Goal: Task Accomplishment & Management: Complete application form

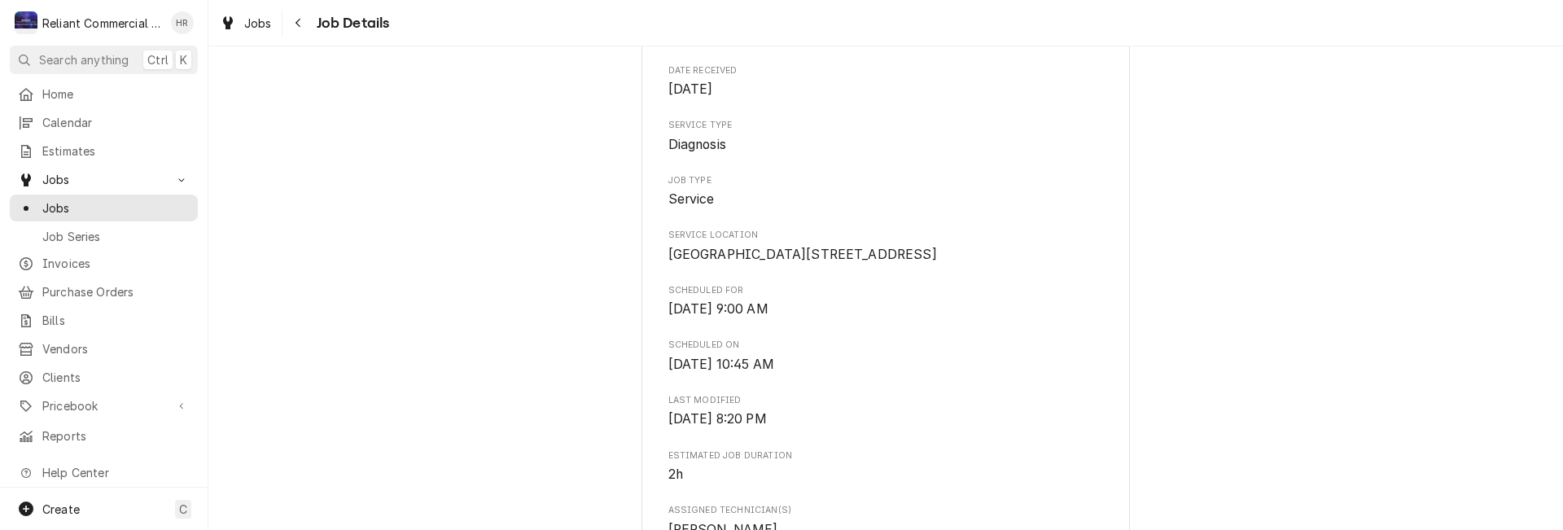
scroll to position [407, 0]
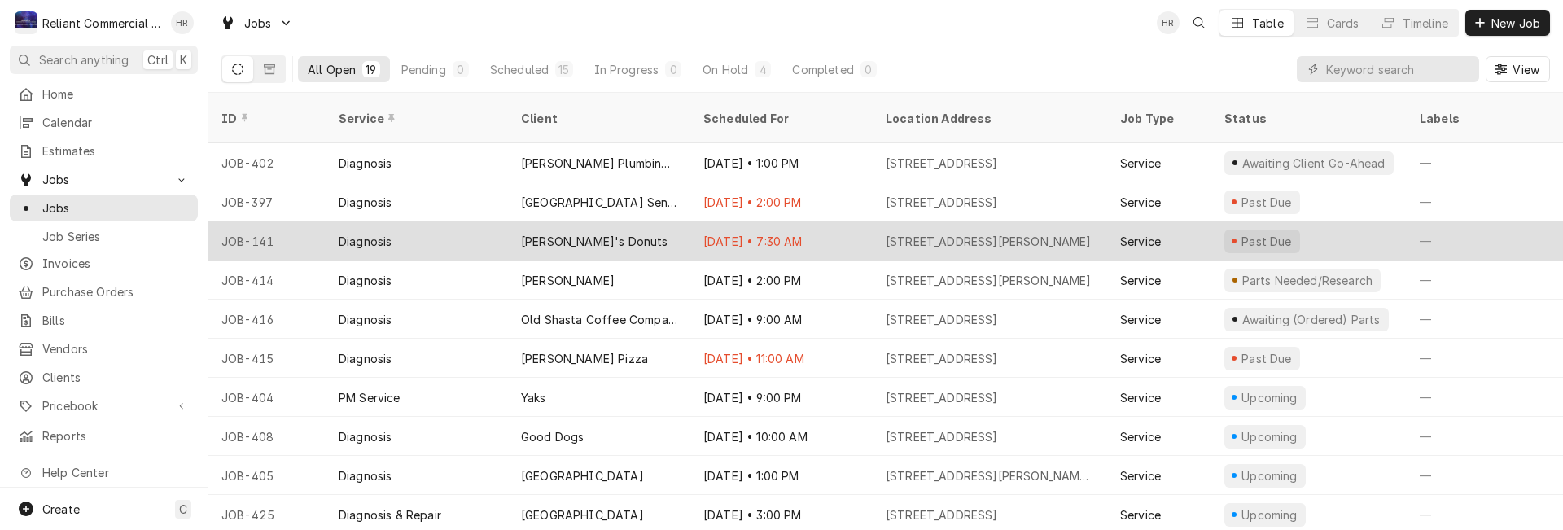
click at [658, 221] on div "[PERSON_NAME]'s Donuts" at bounding box center [599, 240] width 182 height 39
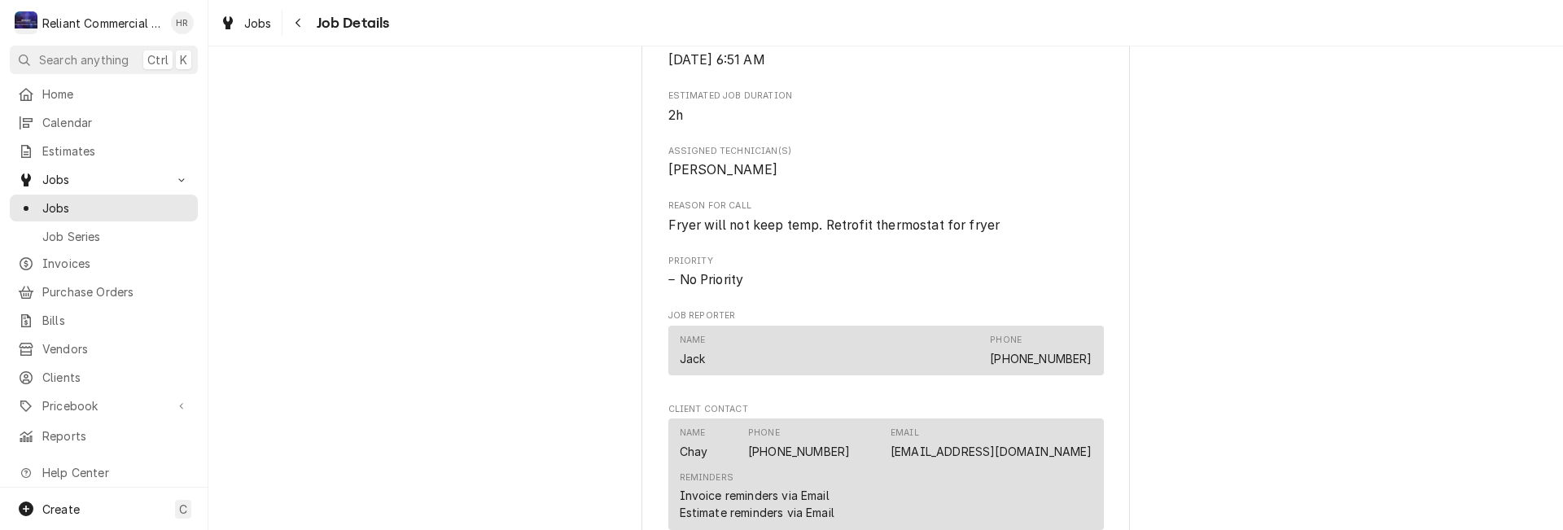
scroll to position [1221, 0]
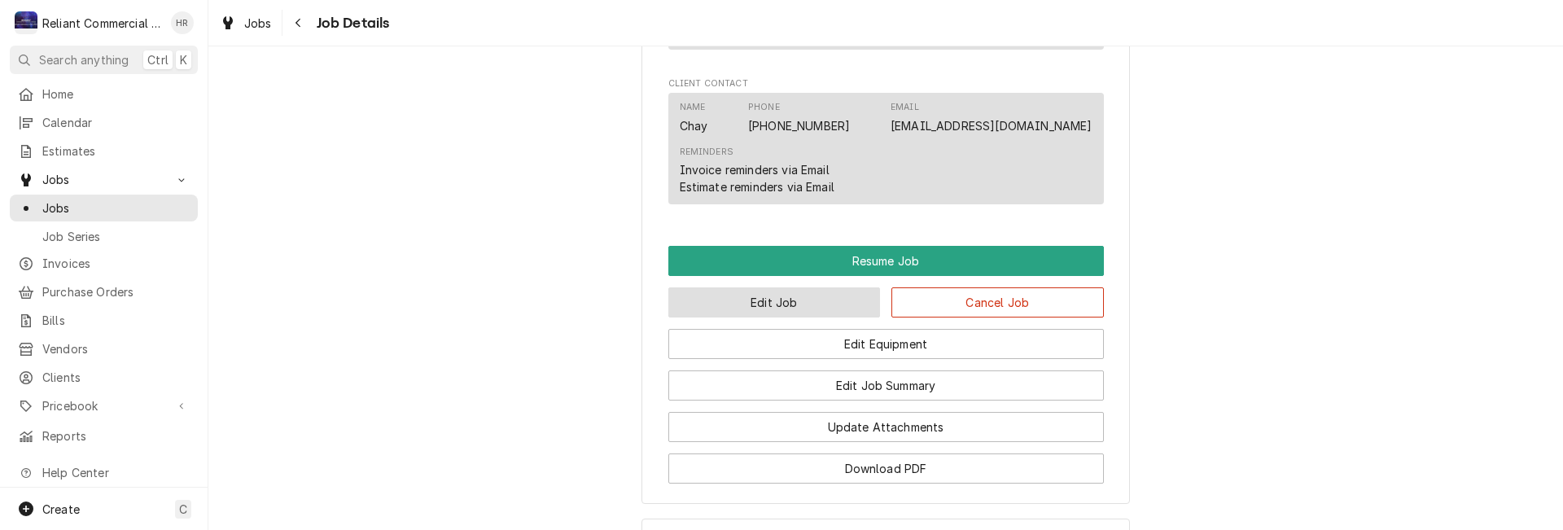
click at [807, 318] on button "Edit Job" at bounding box center [775, 302] width 213 height 30
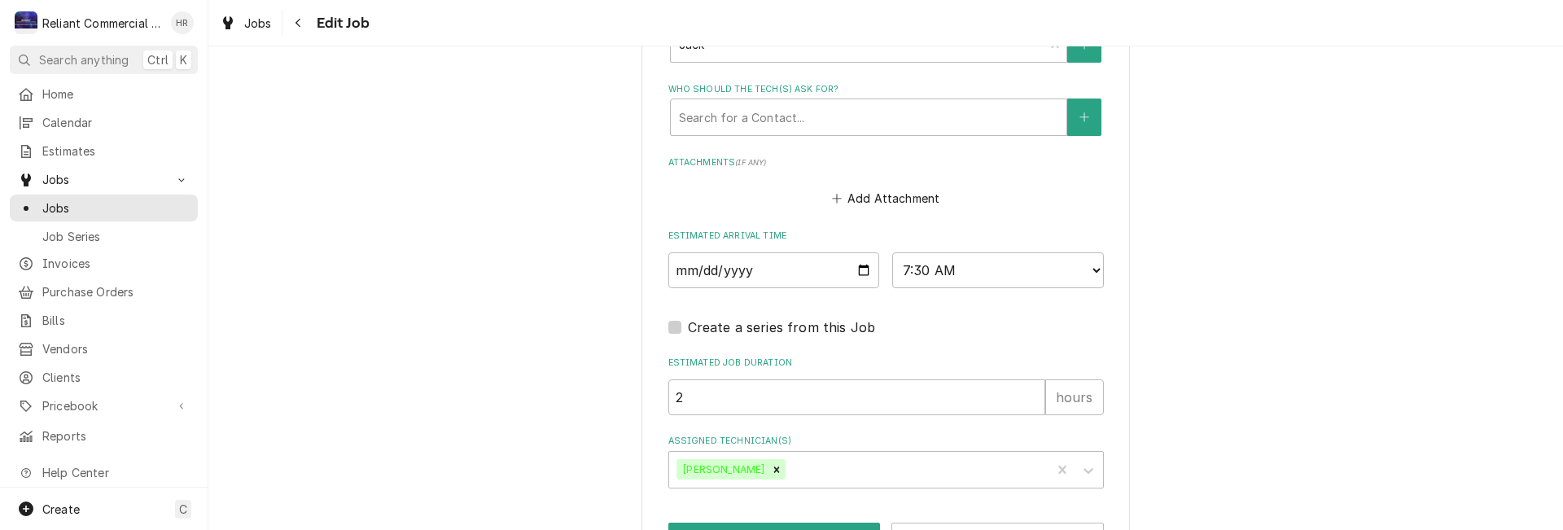
scroll to position [1221, 0]
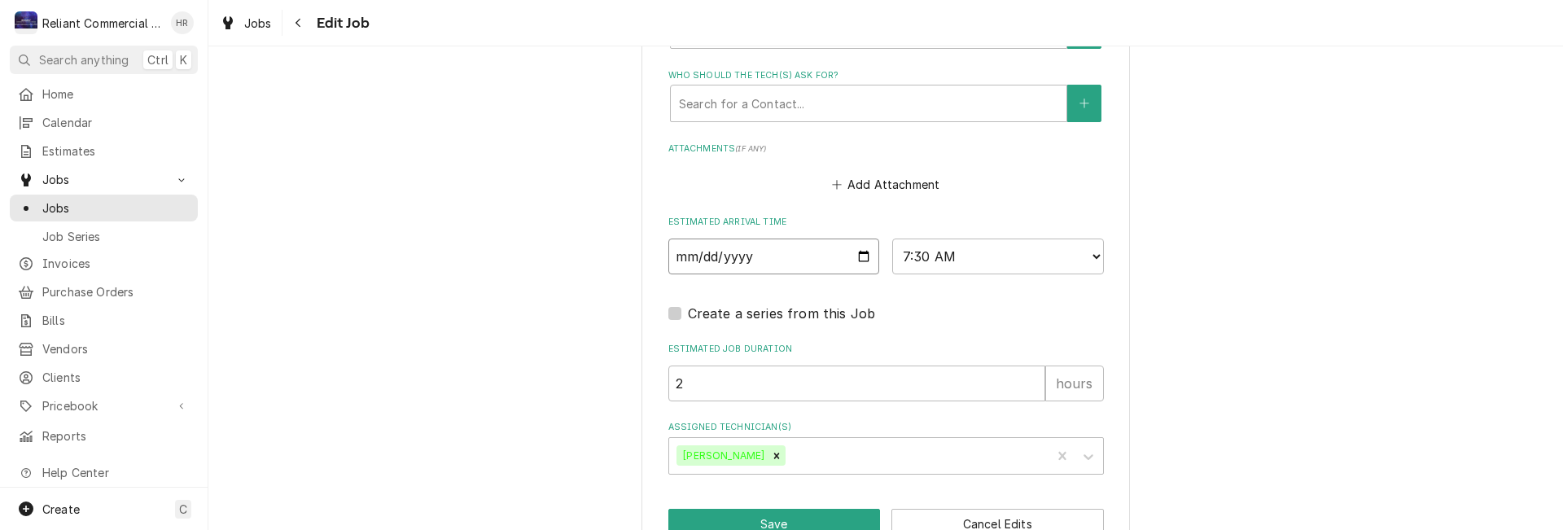
click at [857, 259] on input "2025-08-26" at bounding box center [775, 257] width 212 height 36
type textarea "x"
type input "2025-09-26"
type textarea "x"
type input "[DATE]"
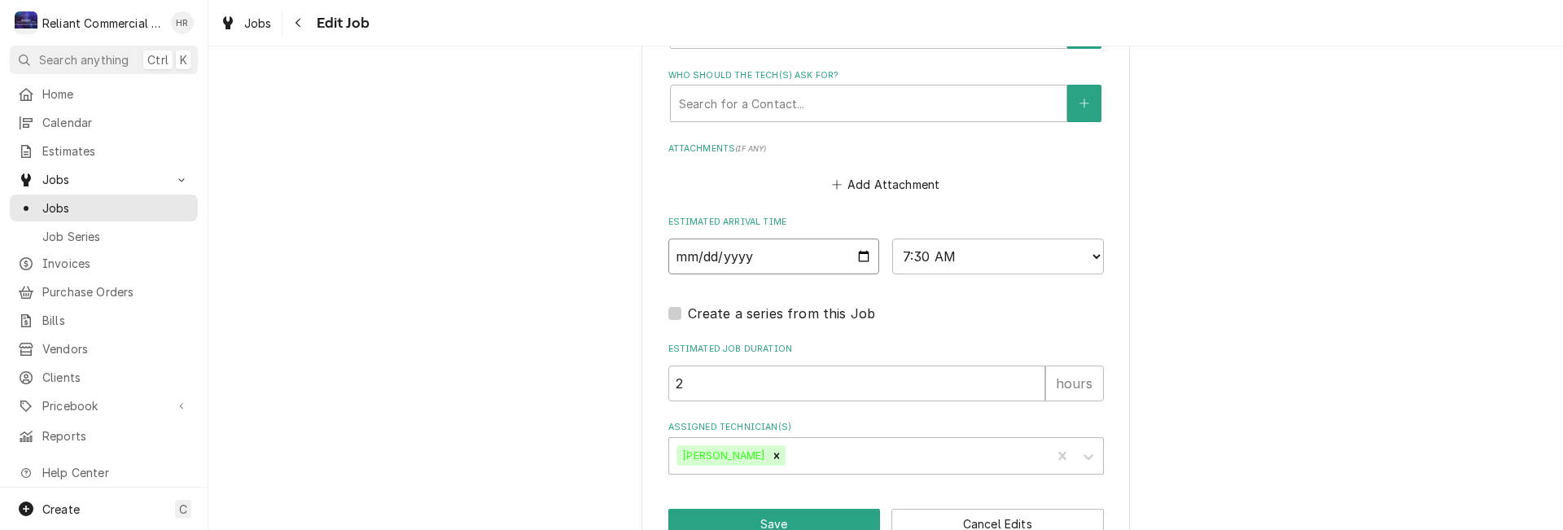
scroll to position [1265, 0]
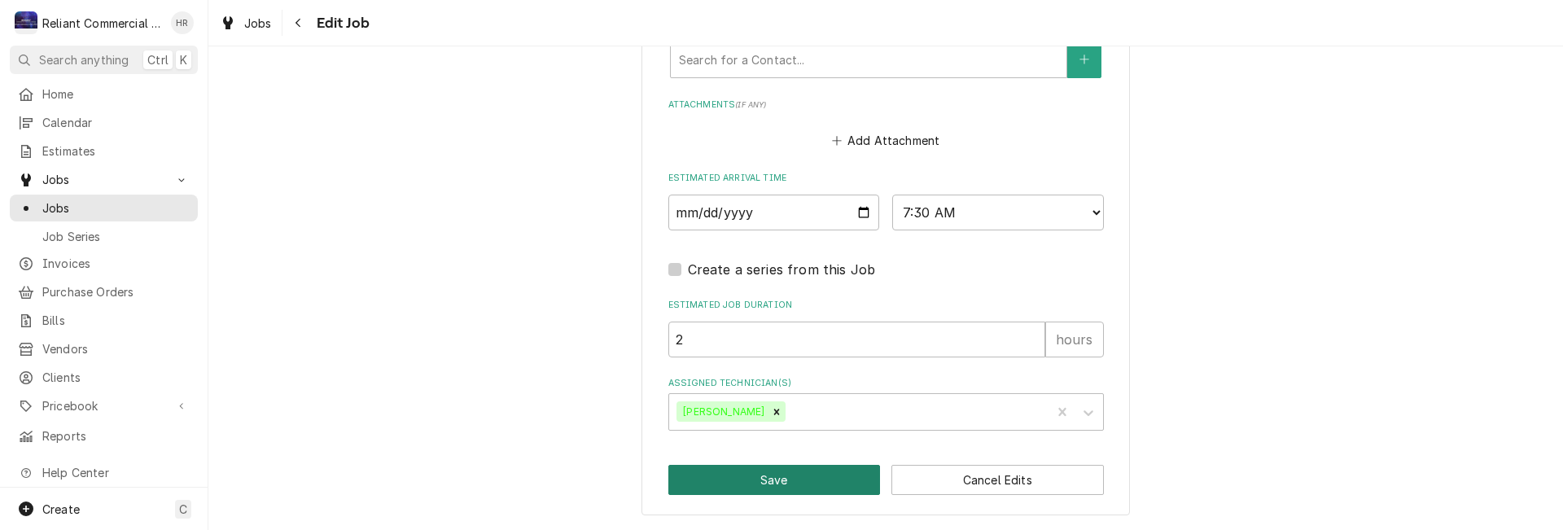
click at [790, 479] on button "Save" at bounding box center [775, 480] width 213 height 30
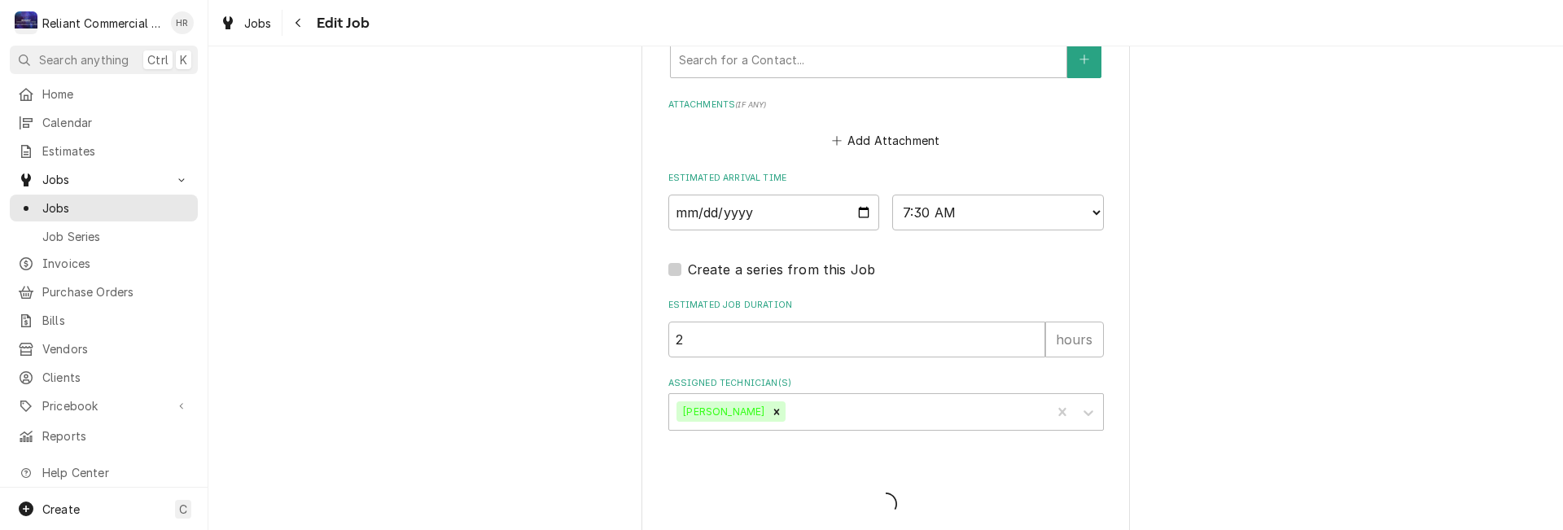
type textarea "x"
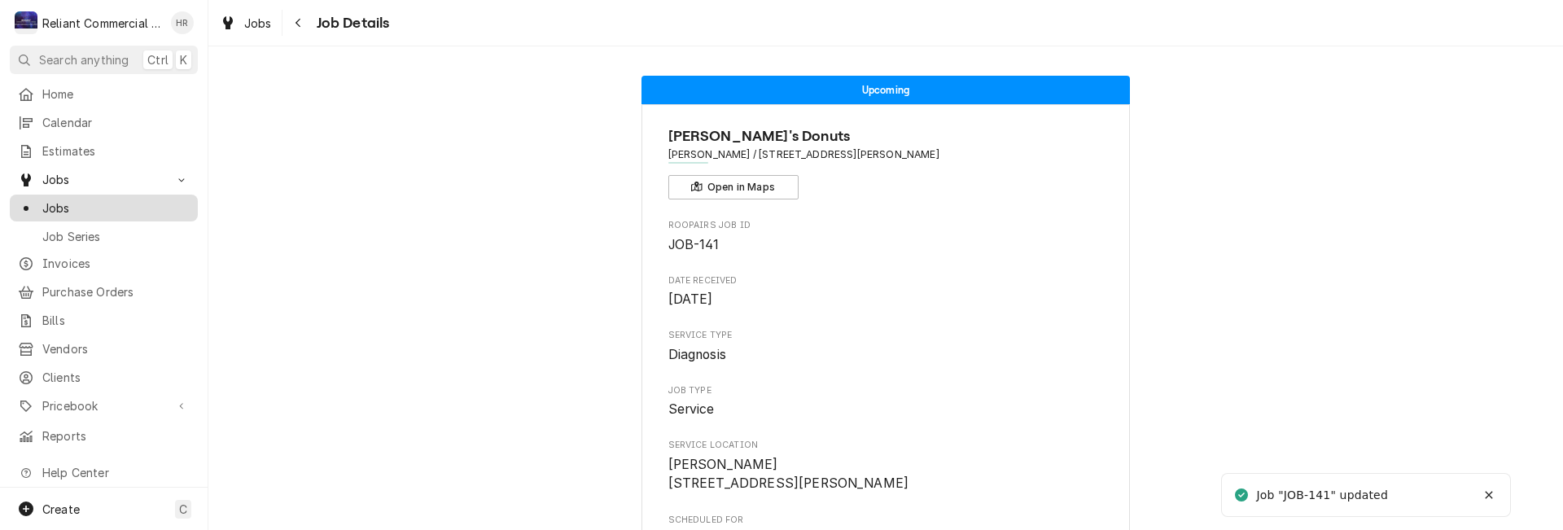
click at [104, 202] on span "Jobs" at bounding box center [115, 208] width 147 height 17
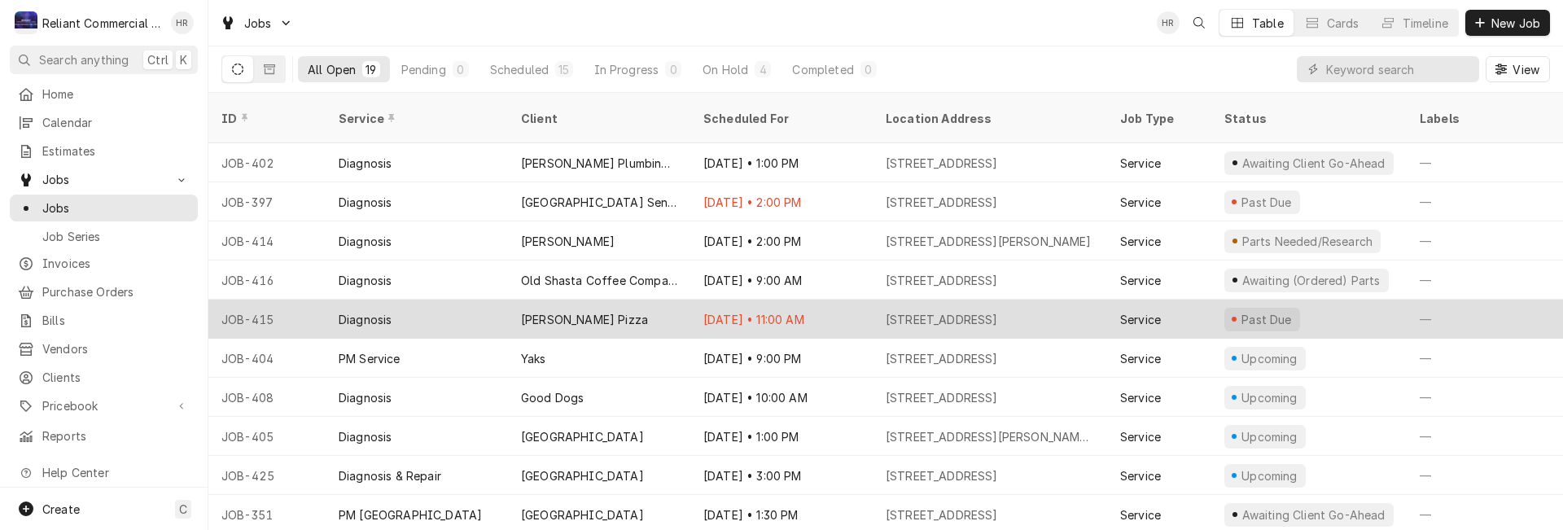
click at [491, 300] on div "Diagnosis" at bounding box center [417, 319] width 182 height 39
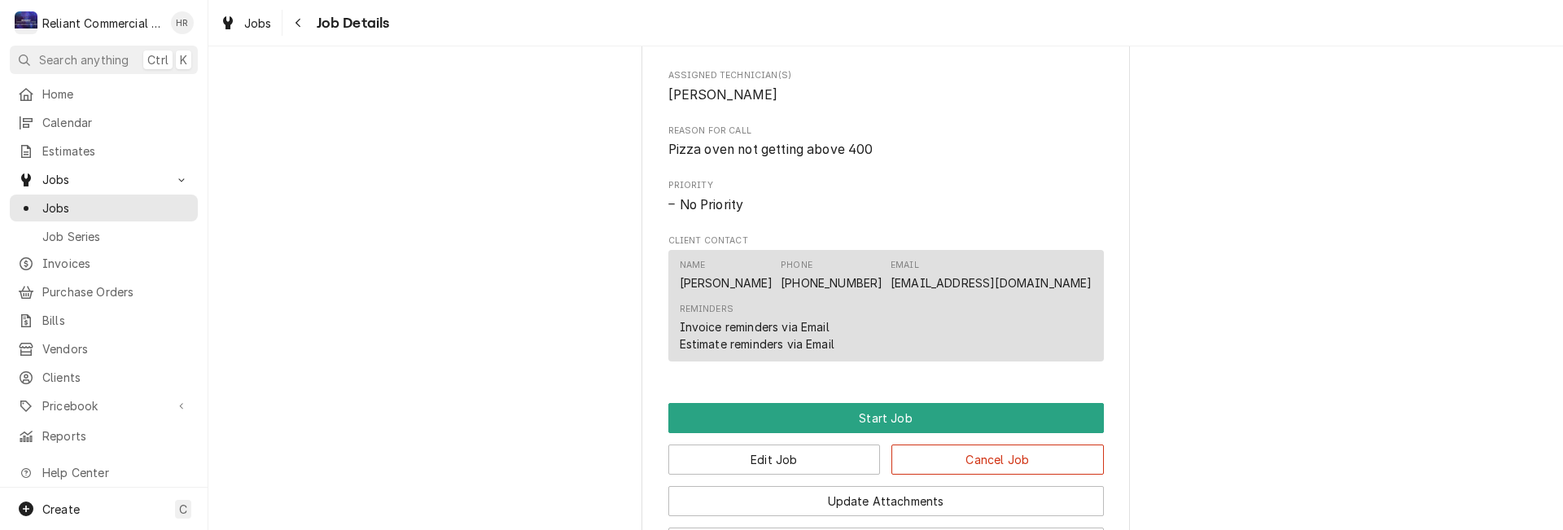
scroll to position [814, 0]
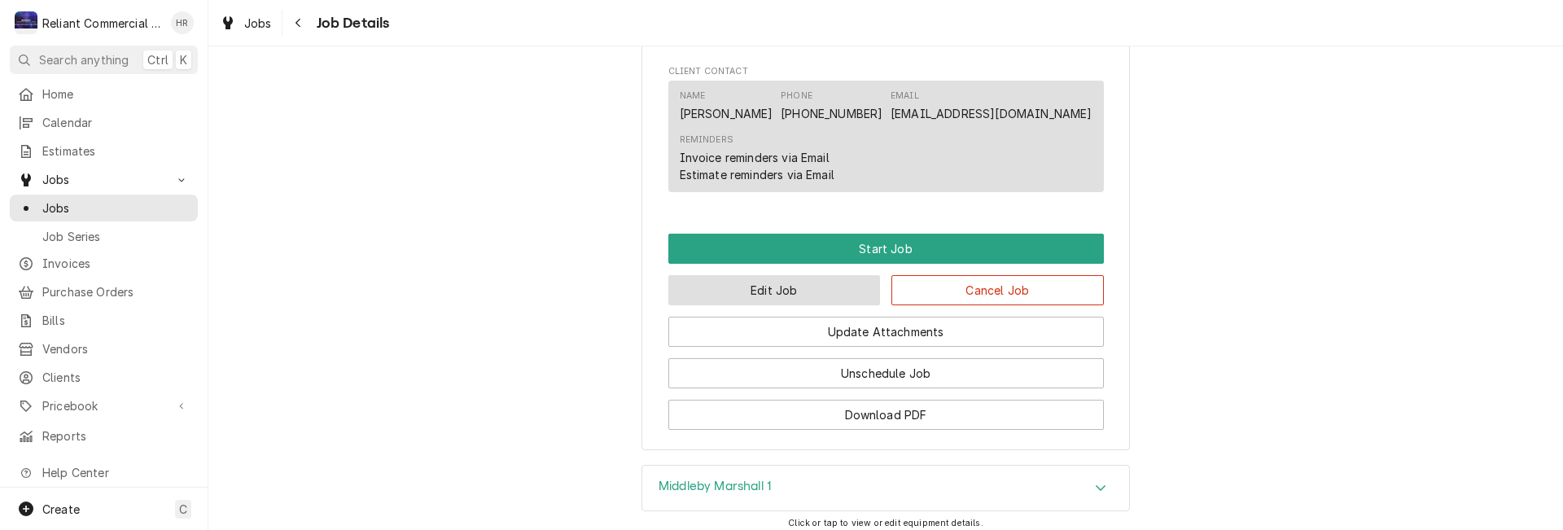
click at [790, 305] on button "Edit Job" at bounding box center [775, 290] width 213 height 30
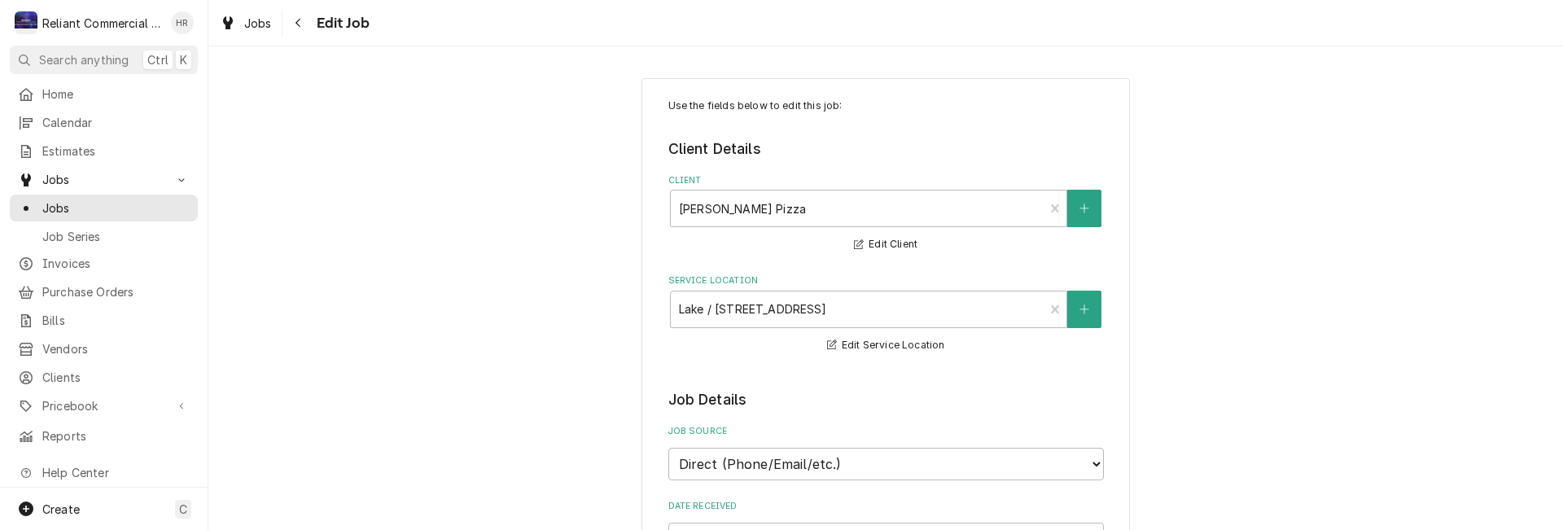
type textarea "x"
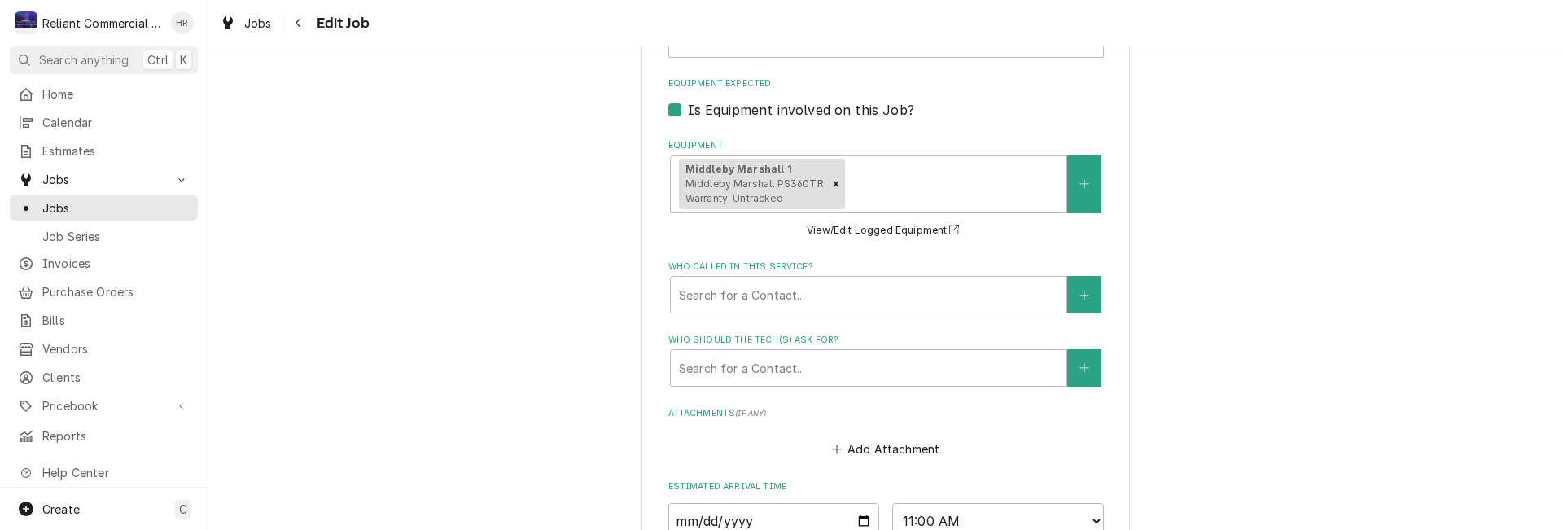
scroll to position [1367, 0]
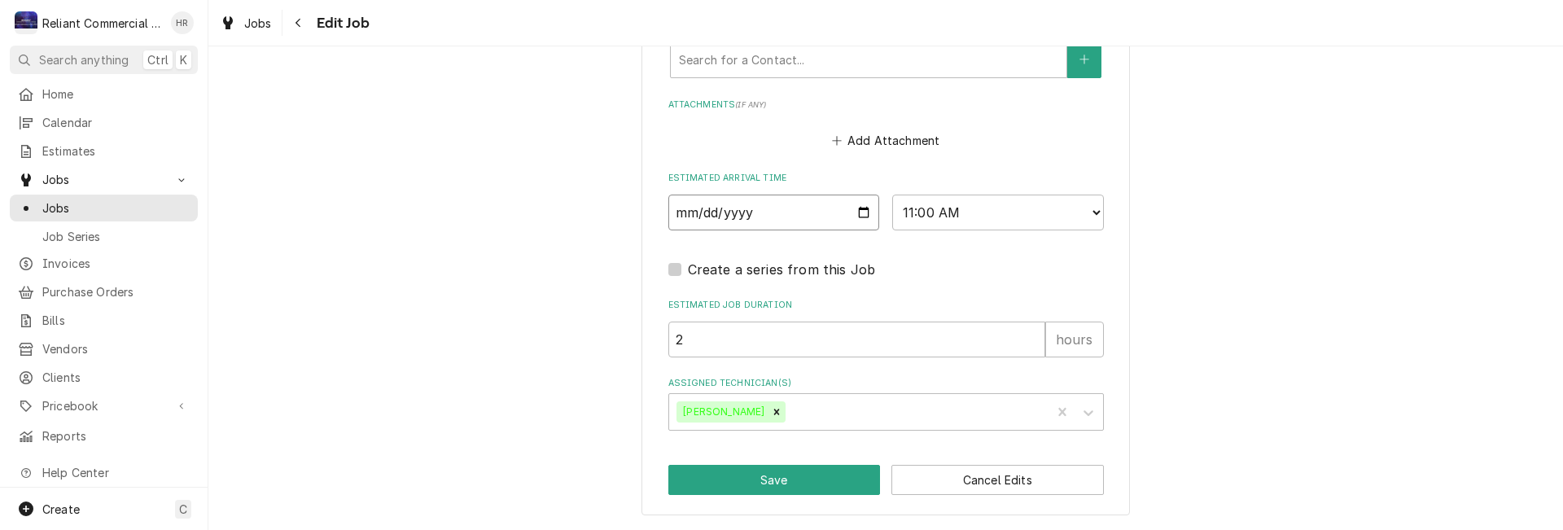
click at [857, 215] on input "2025-09-17" at bounding box center [775, 213] width 212 height 36
type input "2025-09-22"
type textarea "x"
click at [1085, 213] on select "AM / PM 6:00 AM 6:15 AM 6:30 AM 6:45 AM 7:00 AM 7:15 AM 7:30 AM 7:45 AM 8:00 AM…" at bounding box center [998, 213] width 212 height 36
select select "15:00:00"
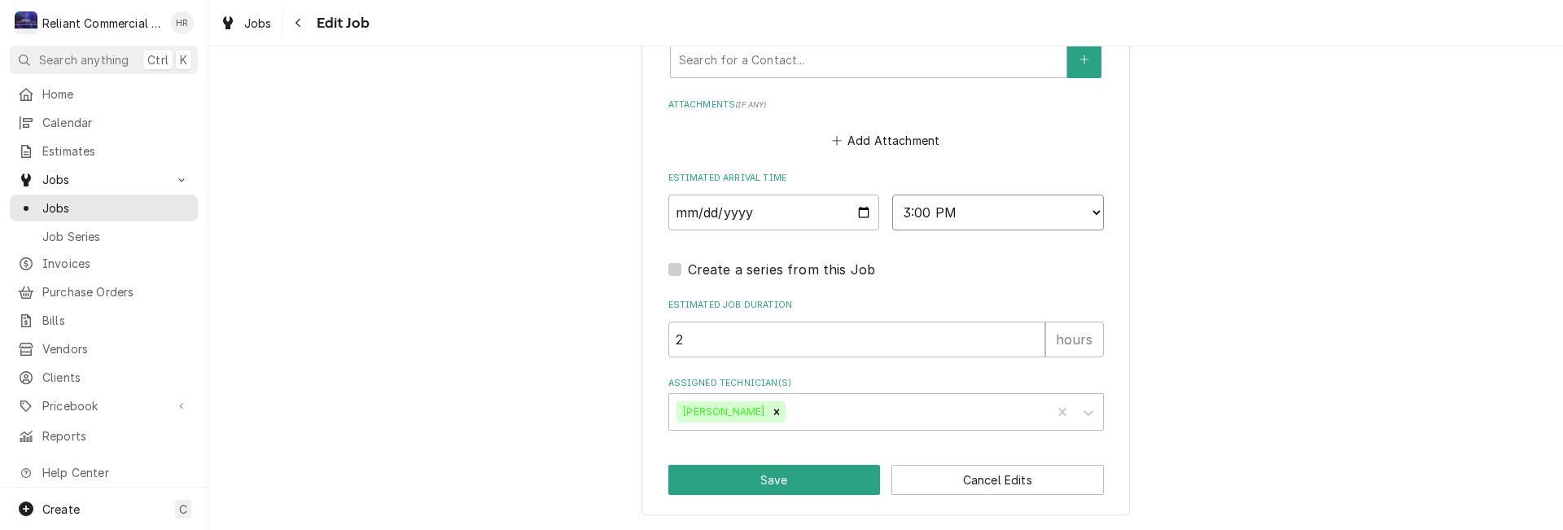
click at [892, 195] on select "AM / PM 6:00 AM 6:15 AM 6:30 AM 6:45 AM 7:00 AM 7:15 AM 7:30 AM 7:45 AM 8:00 AM…" at bounding box center [998, 213] width 212 height 36
click at [806, 480] on button "Save" at bounding box center [775, 480] width 213 height 30
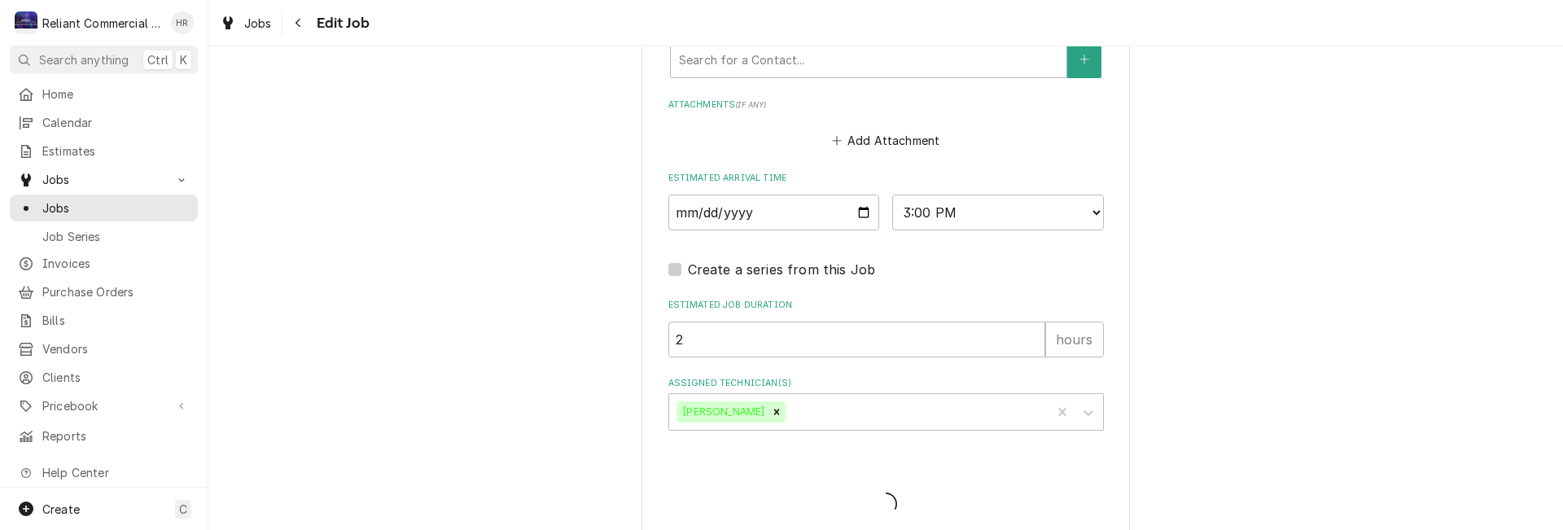
type textarea "x"
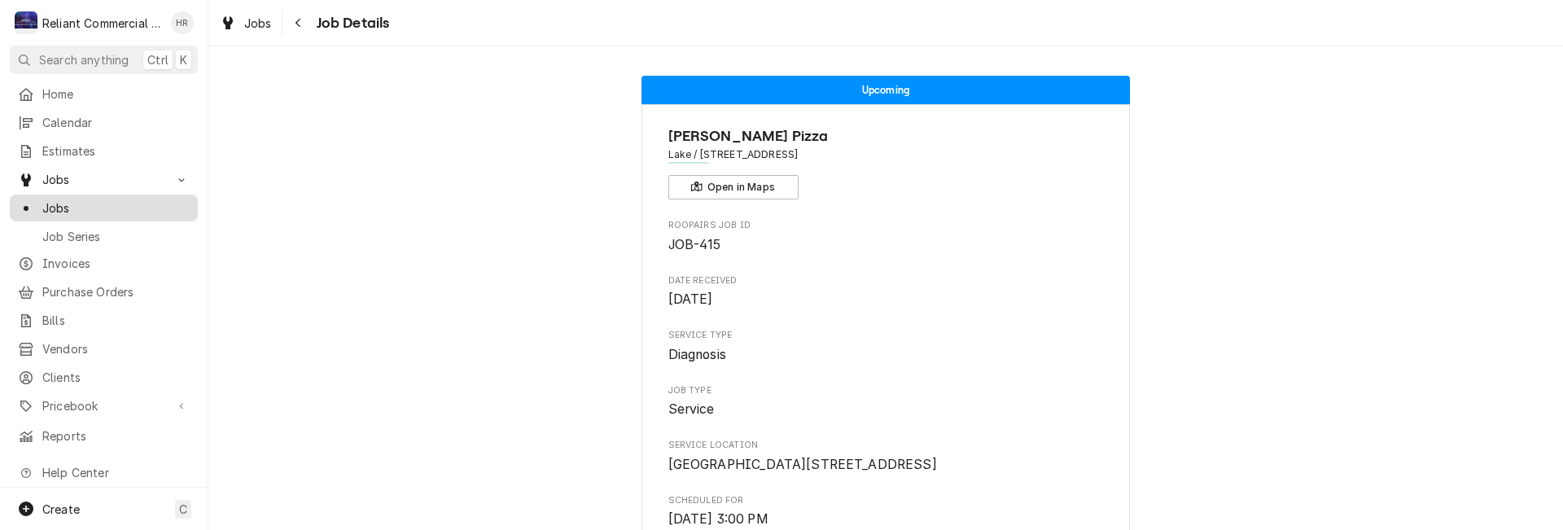
click at [68, 200] on span "Jobs" at bounding box center [115, 208] width 147 height 17
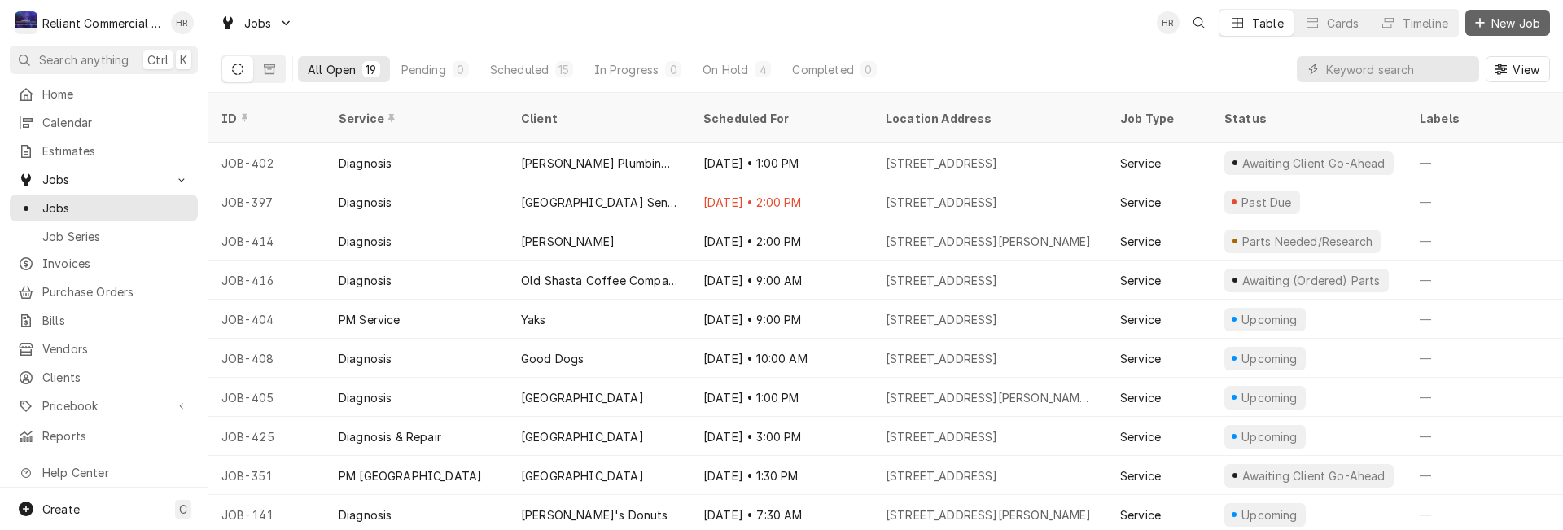
click at [1509, 18] on span "New Job" at bounding box center [1516, 23] width 55 height 17
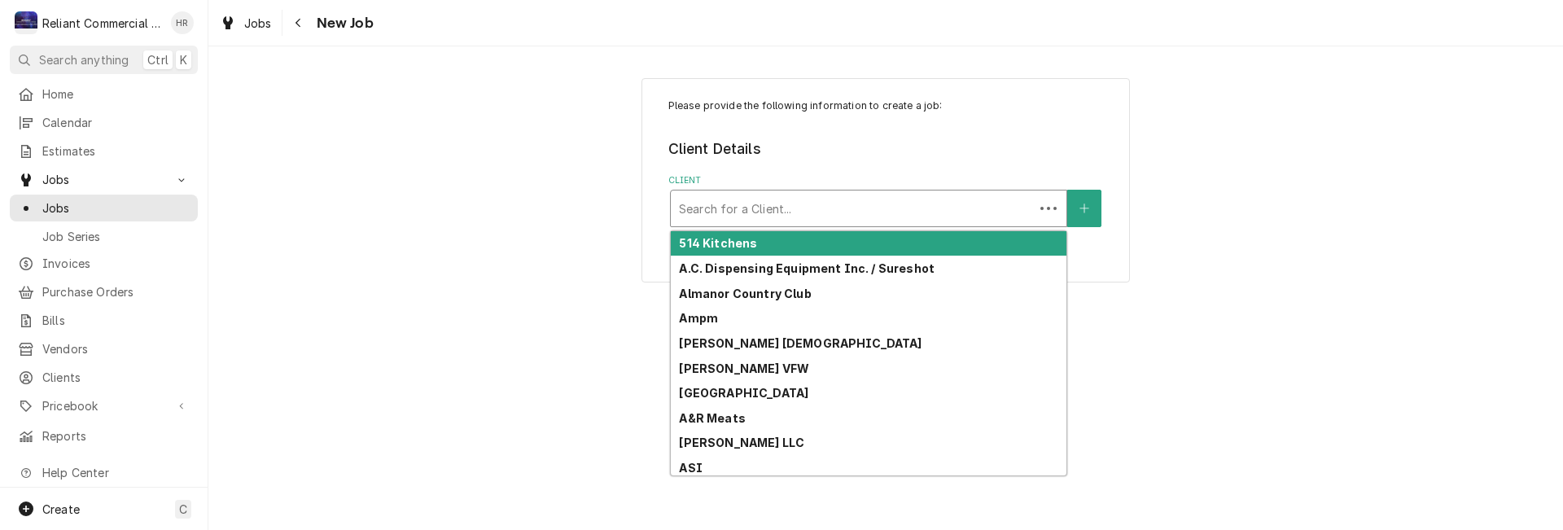
click at [796, 215] on div "Client" at bounding box center [852, 208] width 347 height 29
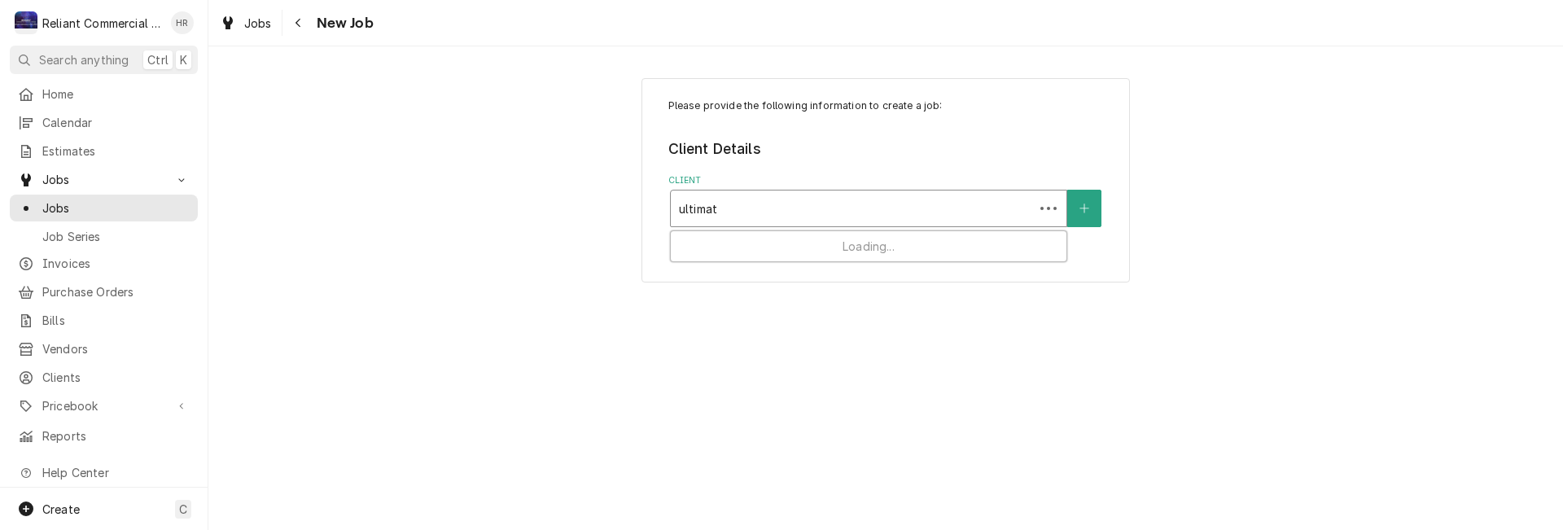
type input "ultimate"
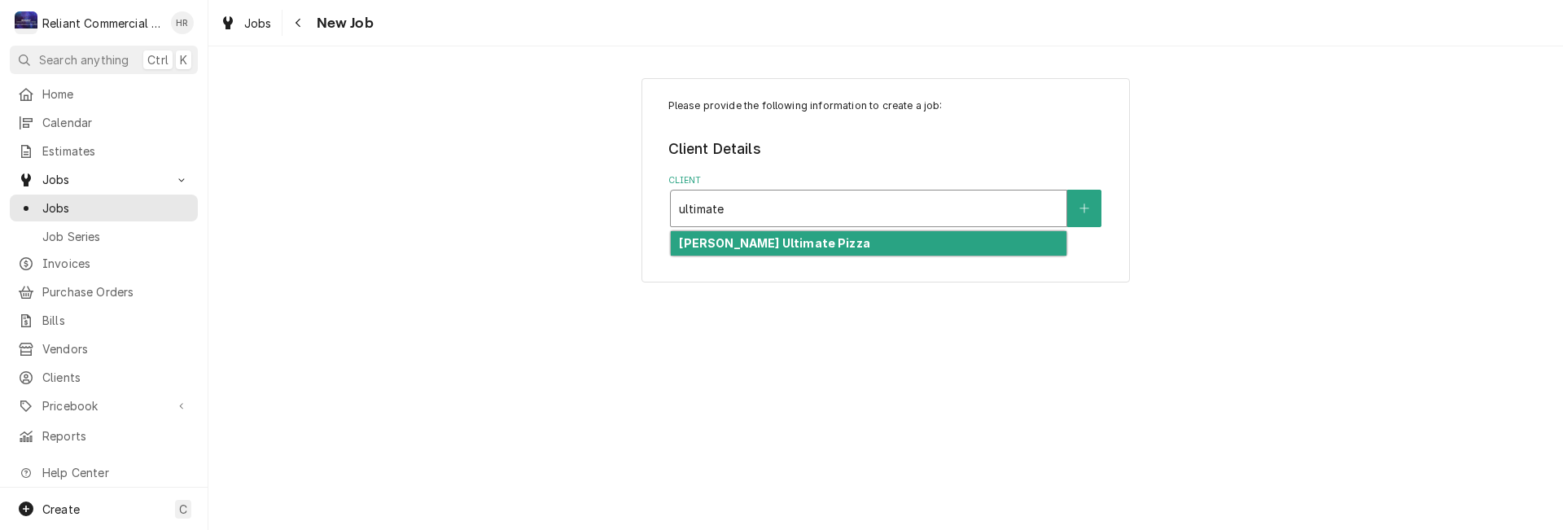
click at [764, 248] on strong "[PERSON_NAME] Ultimate Pizza" at bounding box center [774, 243] width 191 height 14
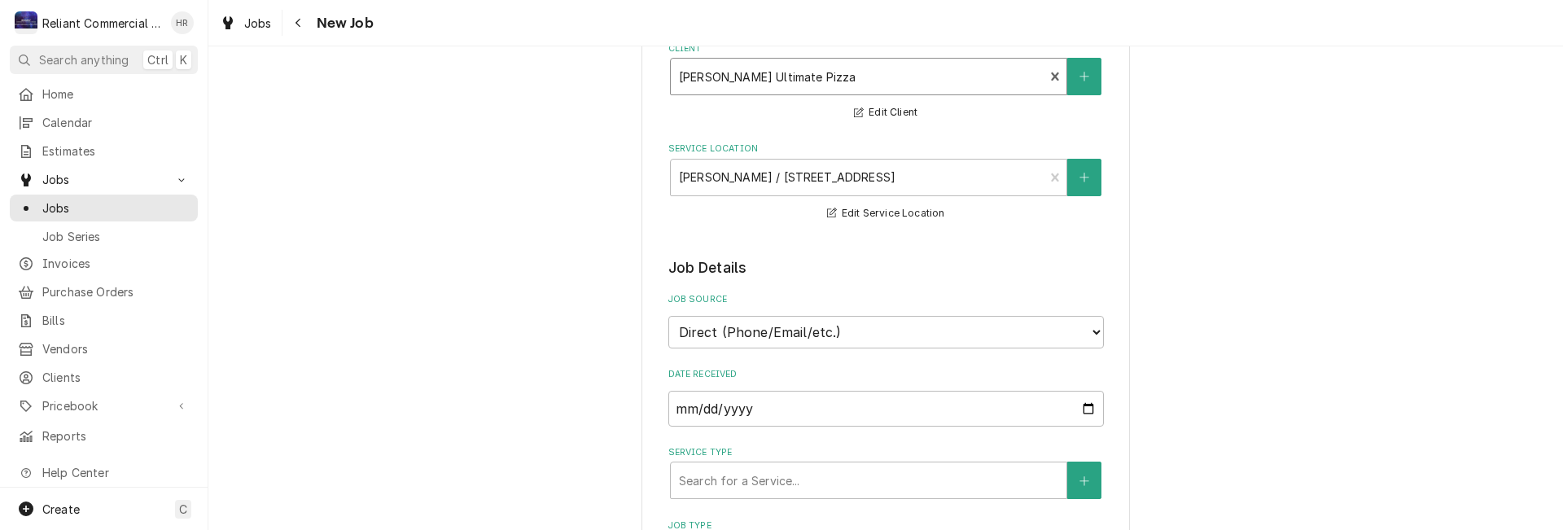
scroll to position [326, 0]
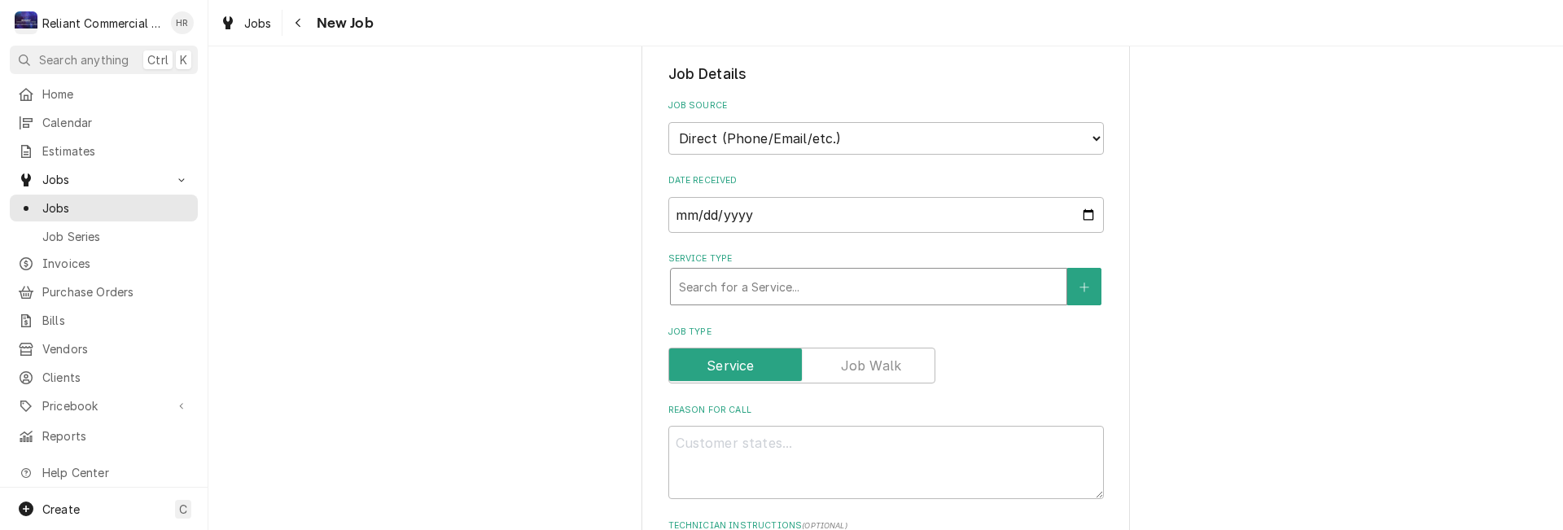
click at [903, 282] on div "Service Type" at bounding box center [868, 286] width 379 height 29
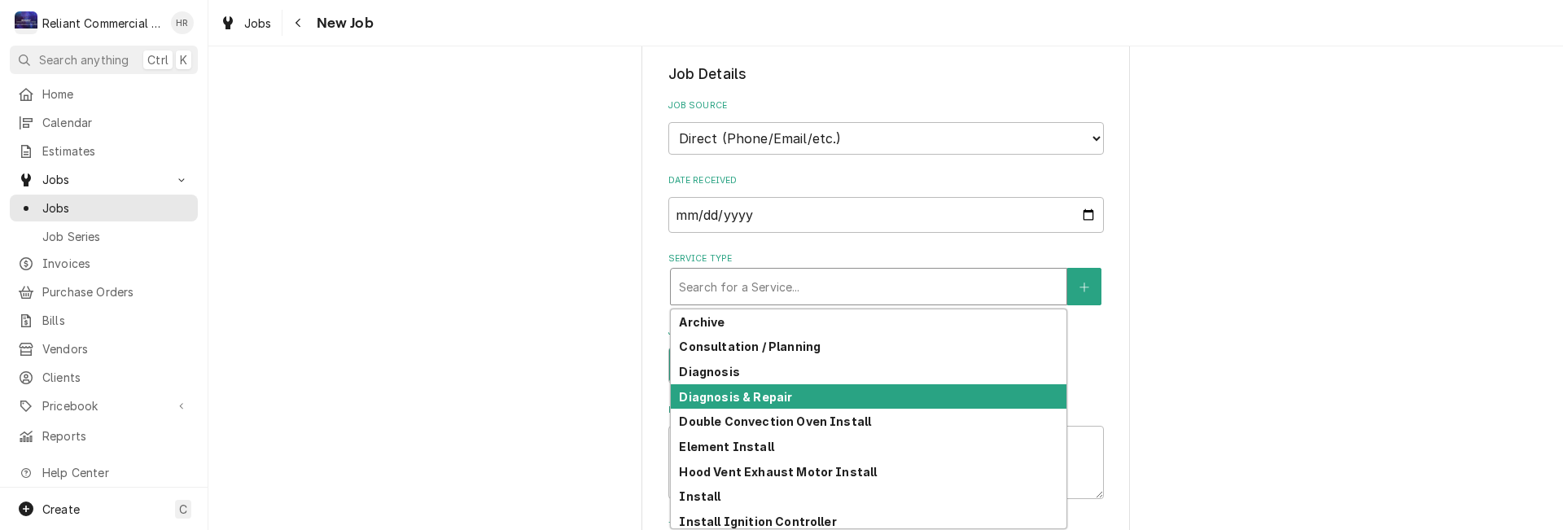
click at [780, 395] on div "Diagnosis & Repair" at bounding box center [869, 396] width 396 height 25
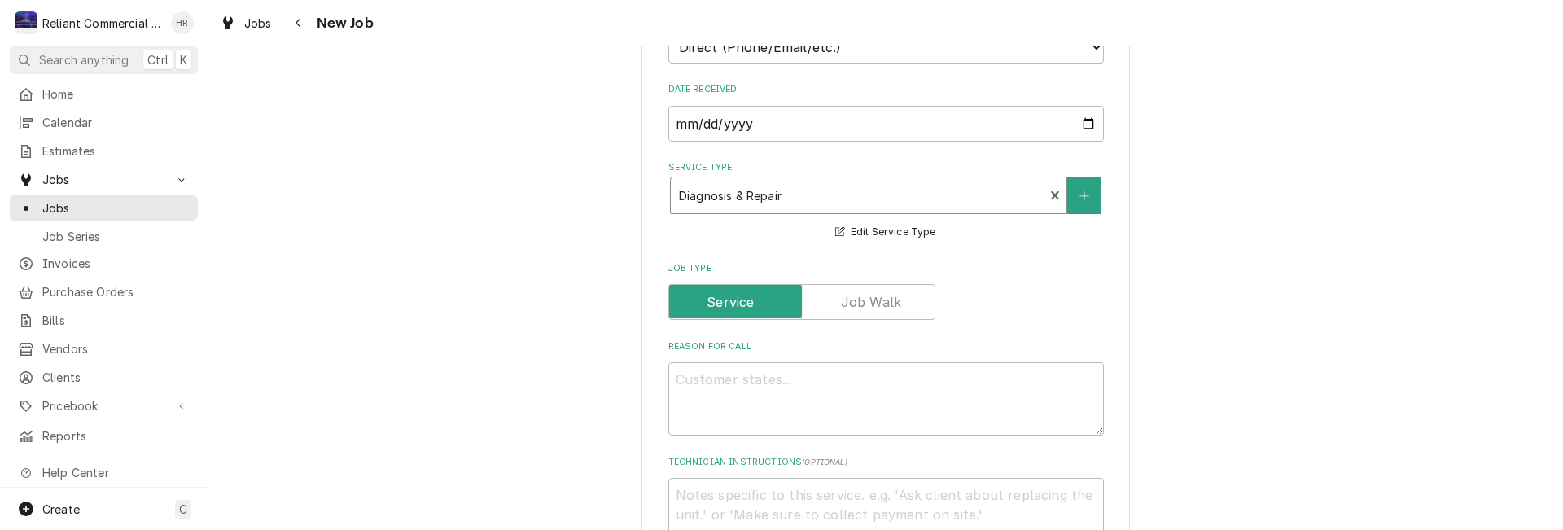
scroll to position [651, 0]
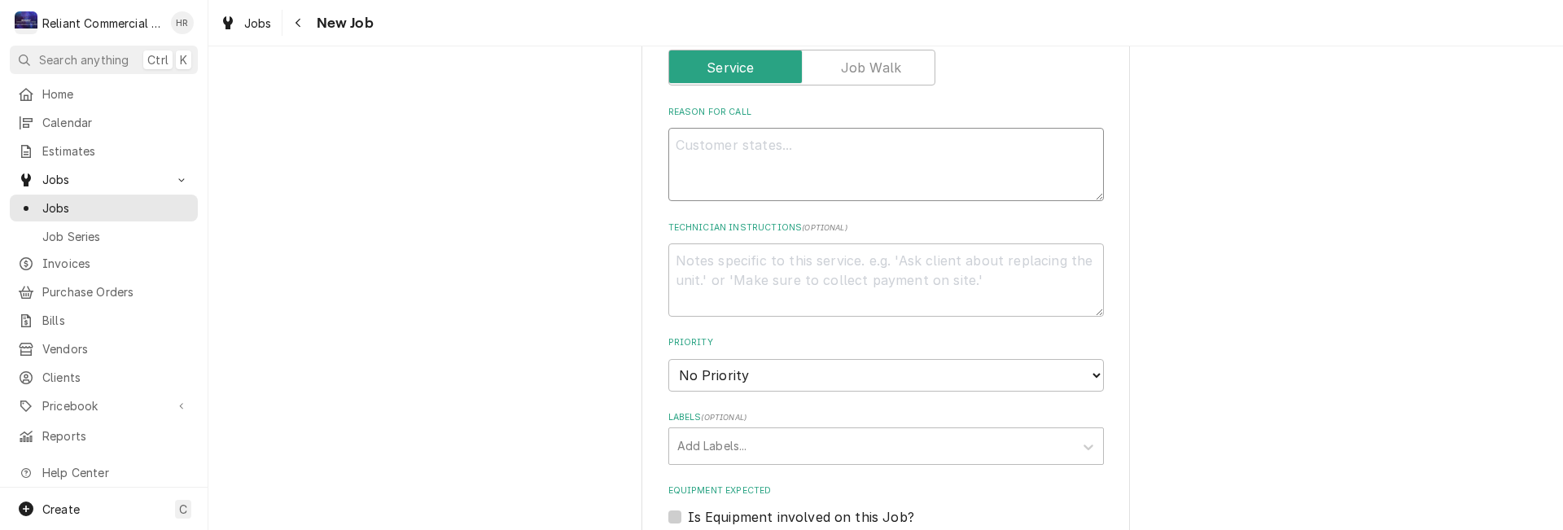
click at [812, 166] on textarea "Reason For Call" at bounding box center [887, 164] width 436 height 73
type textarea "x"
type textarea "N"
type textarea "x"
type textarea "Ne"
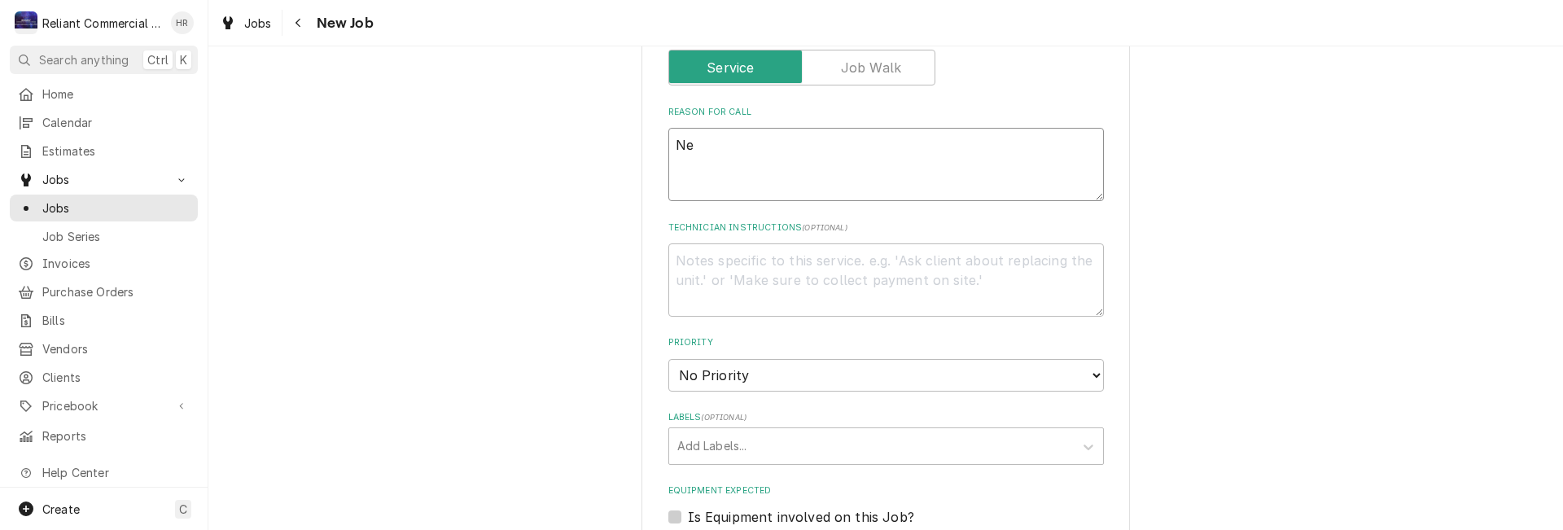
type textarea "x"
type textarea "Nee"
type textarea "x"
type textarea "Need"
type textarea "x"
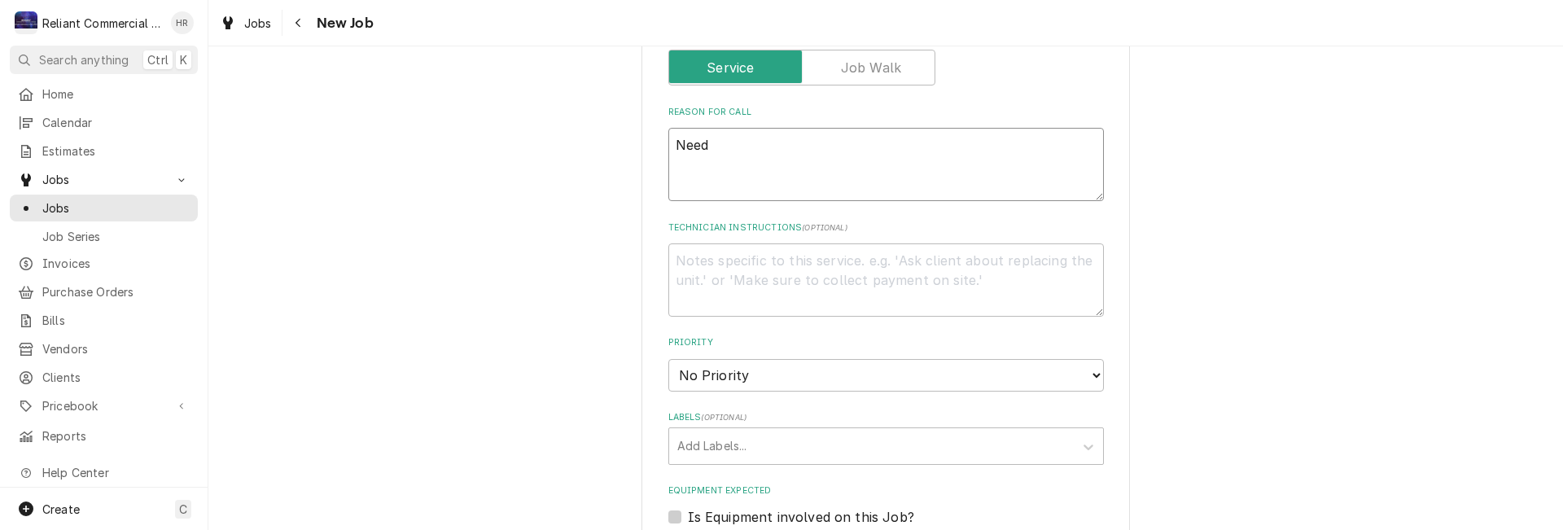
type textarea "Need"
type textarea "x"
type textarea "Need p"
type textarea "x"
type textarea "Need pr"
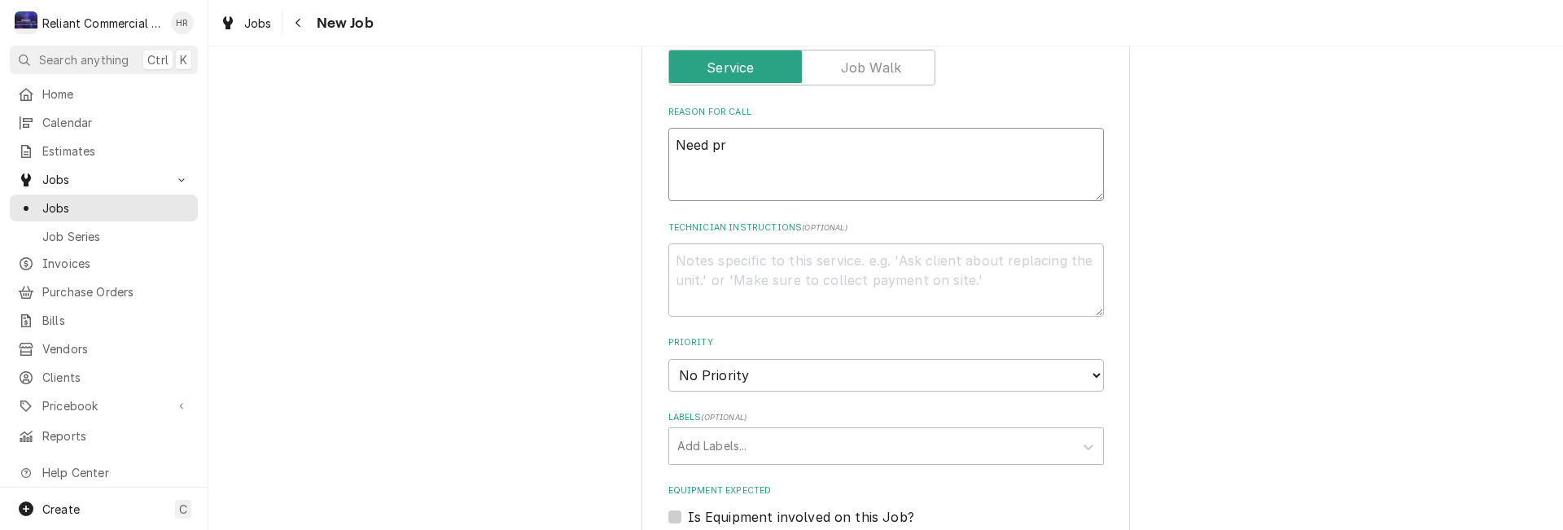
type textarea "x"
type textarea "Need pro"
type textarea "x"
type textarea "Need prob"
type textarea "x"
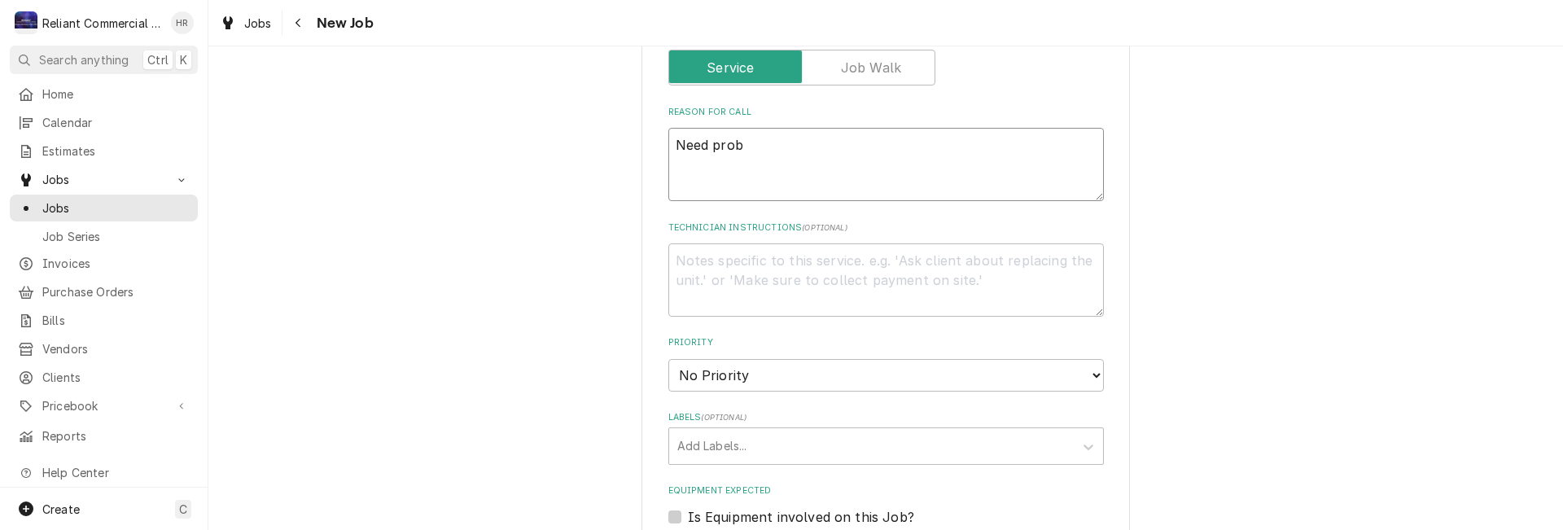
type textarea "Need probe"
type textarea "x"
type textarea "Need probe"
type textarea "x"
type textarea "Need probe i"
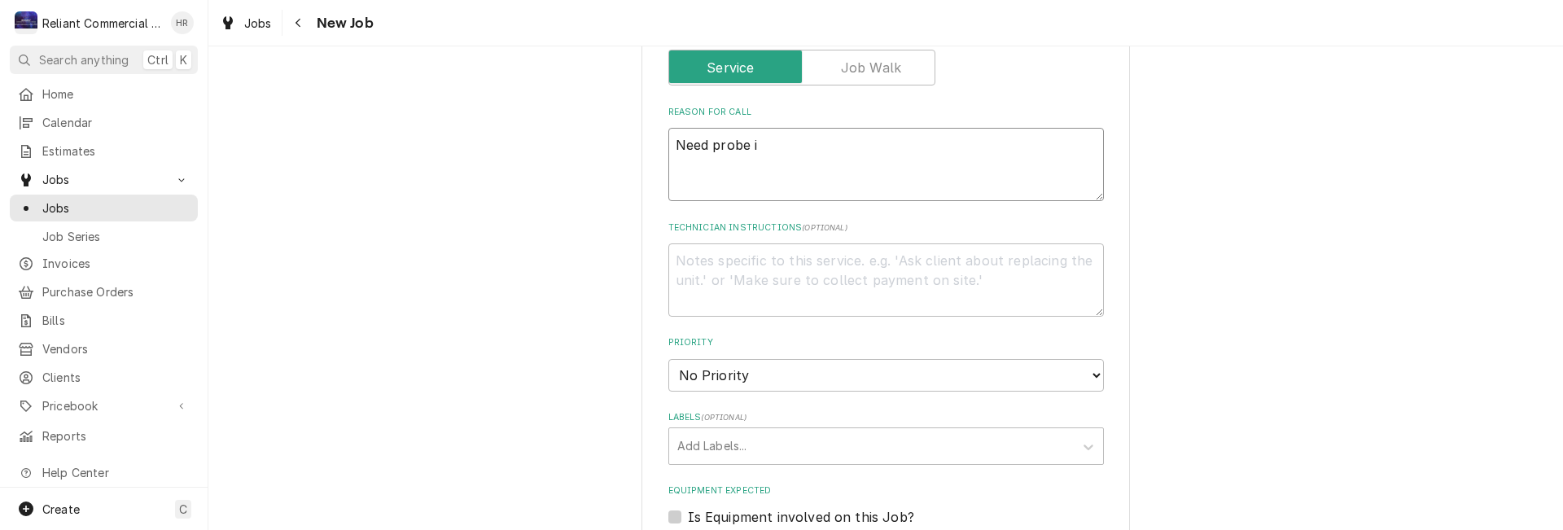
type textarea "x"
type textarea "Need probe in"
type textarea "x"
type textarea "Need probe ins"
type textarea "x"
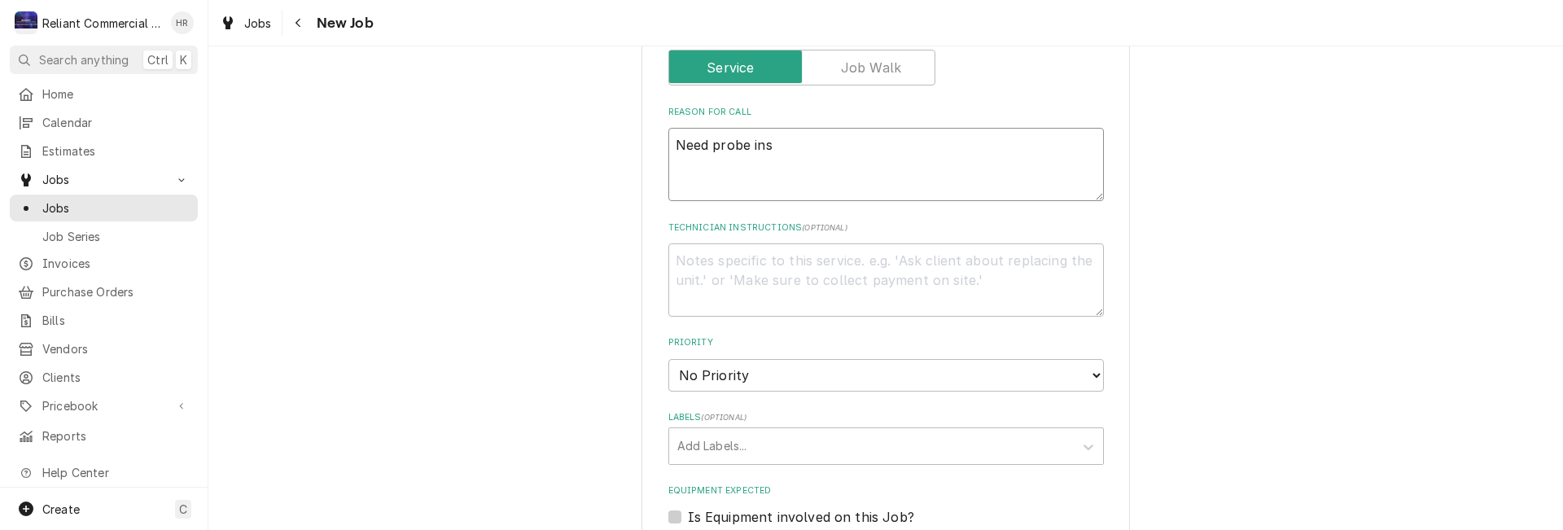
type textarea "Need probe inst"
type textarea "x"
type textarea "Need probe insta"
type textarea "x"
type textarea "Need probe instal"
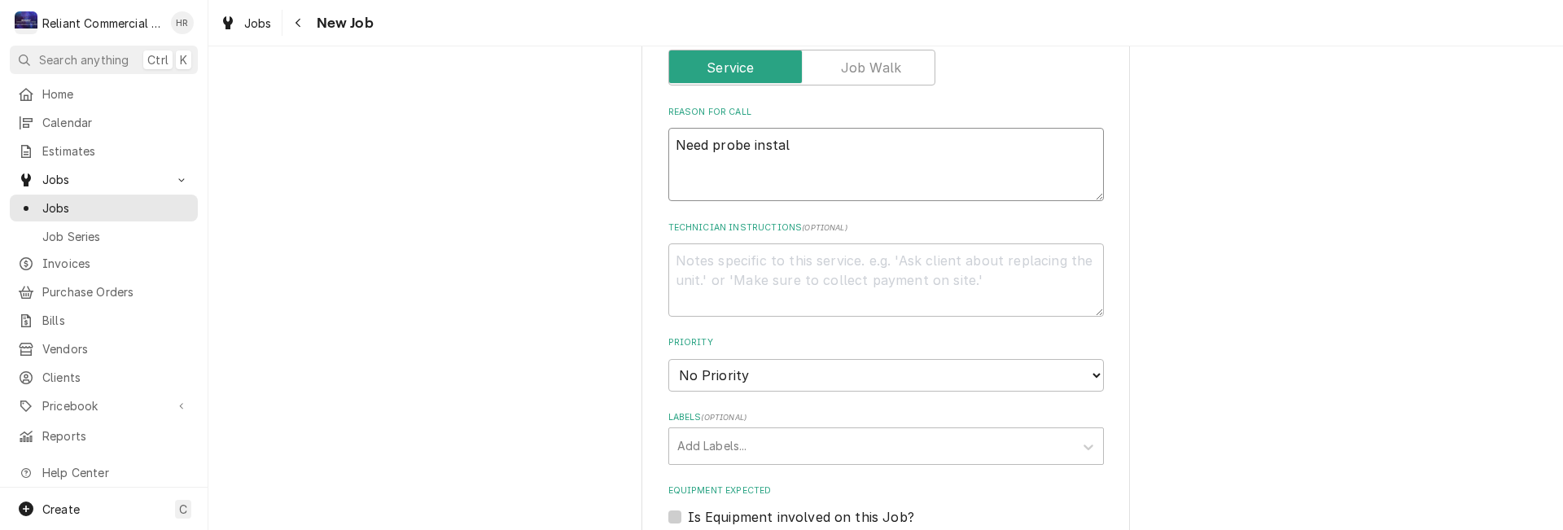
type textarea "x"
type textarea "Need probe install"
type textarea "x"
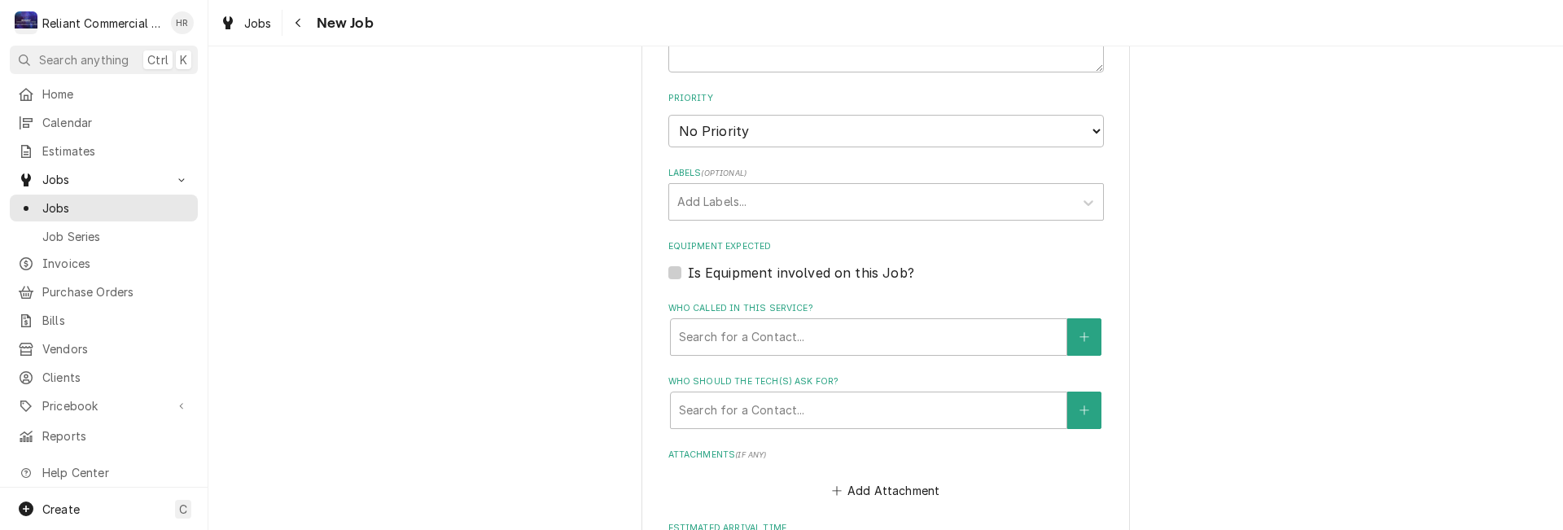
type textarea "Need probe install"
click at [688, 273] on label "Is Equipment involved on this Job?" at bounding box center [801, 273] width 226 height 20
click at [688, 273] on input "Equipment Expected" at bounding box center [906, 281] width 436 height 36
checkbox input "true"
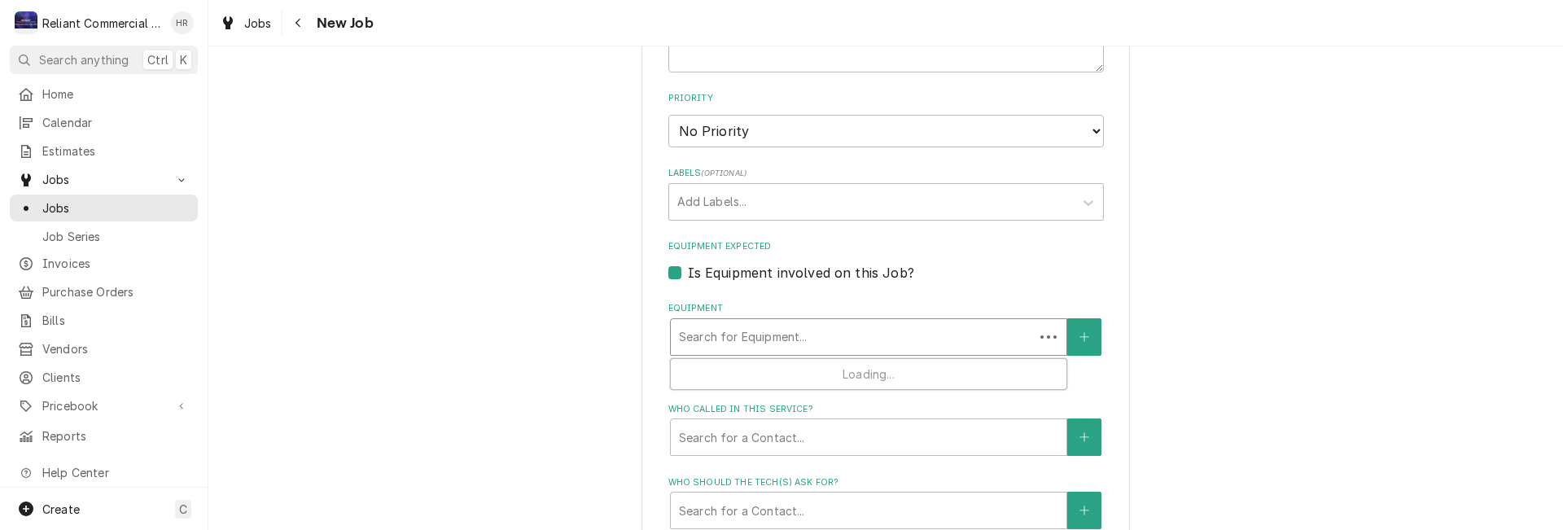
click at [791, 334] on div "Equipment" at bounding box center [852, 336] width 347 height 29
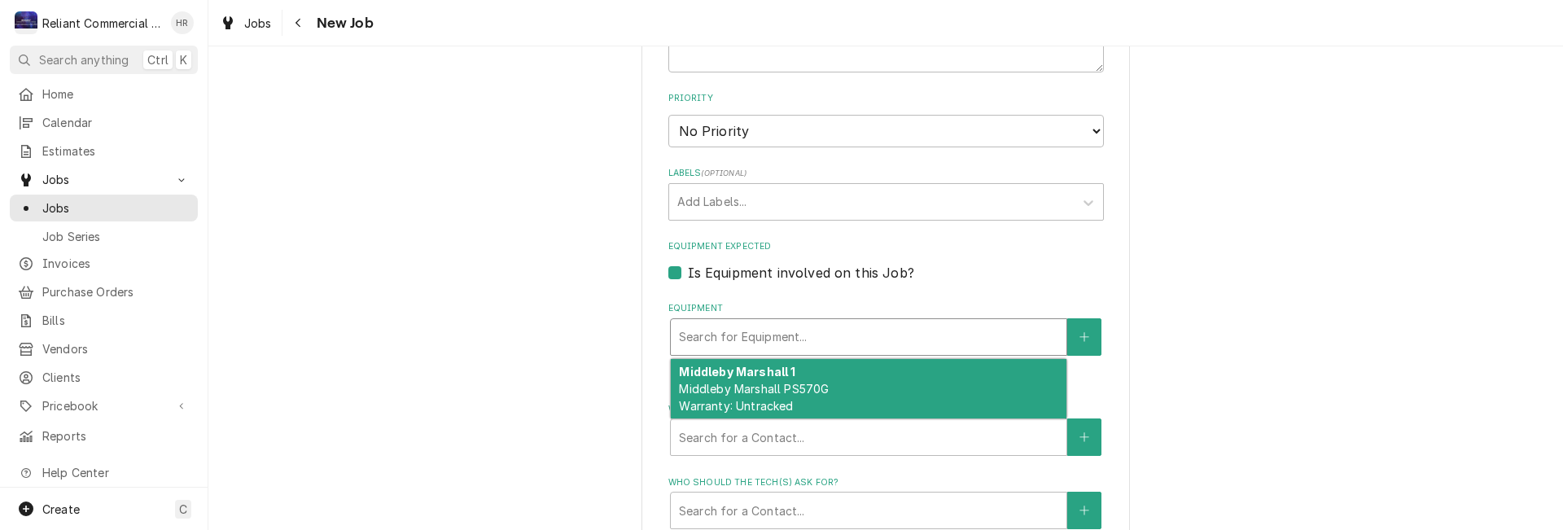
click at [797, 390] on span "Middleby Marshall PS570G Warranty: Untracked" at bounding box center [754, 397] width 150 height 31
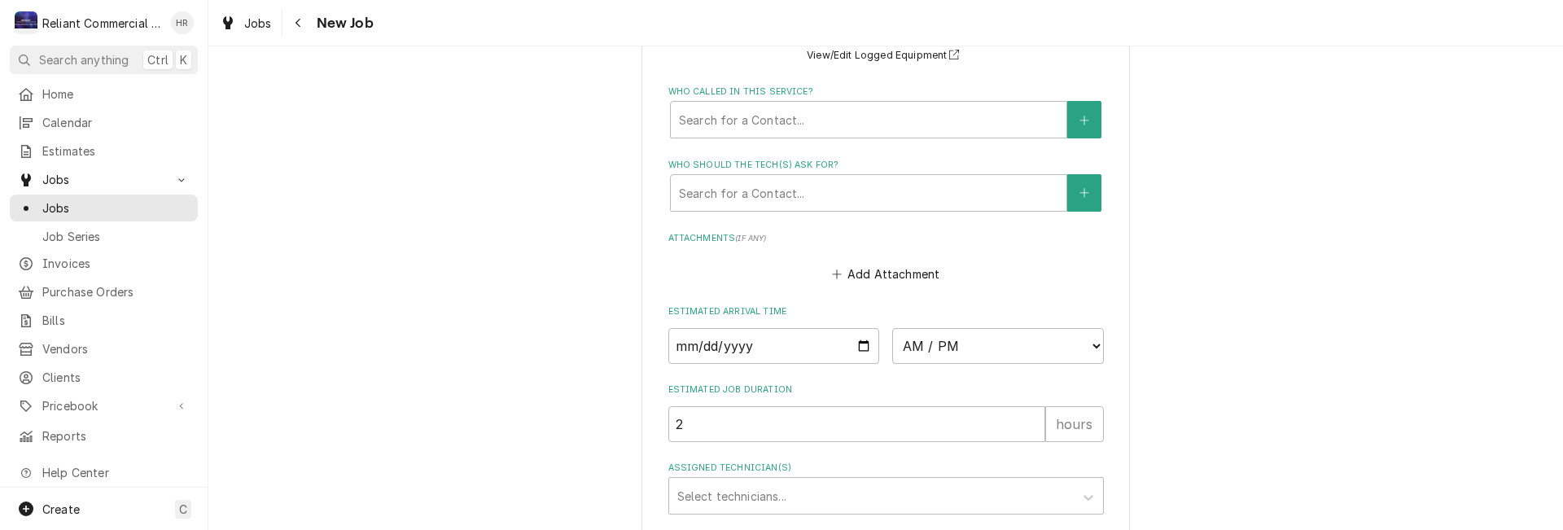
scroll to position [1303, 0]
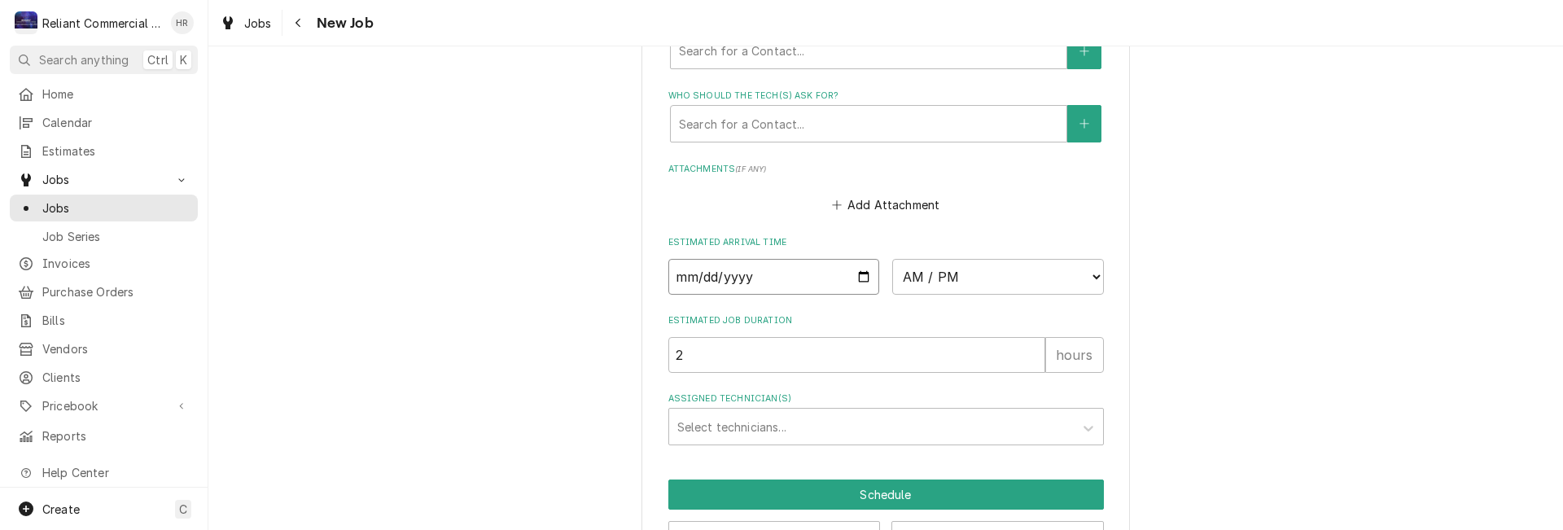
click at [855, 277] on input "Date" at bounding box center [775, 277] width 212 height 36
type textarea "x"
type input "2025-09-22"
type textarea "x"
click at [1084, 279] on select "AM / PM 6:00 AM 6:15 AM 6:30 AM 6:45 AM 7:00 AM 7:15 AM 7:30 AM 7:45 AM 8:00 AM…" at bounding box center [998, 277] width 212 height 36
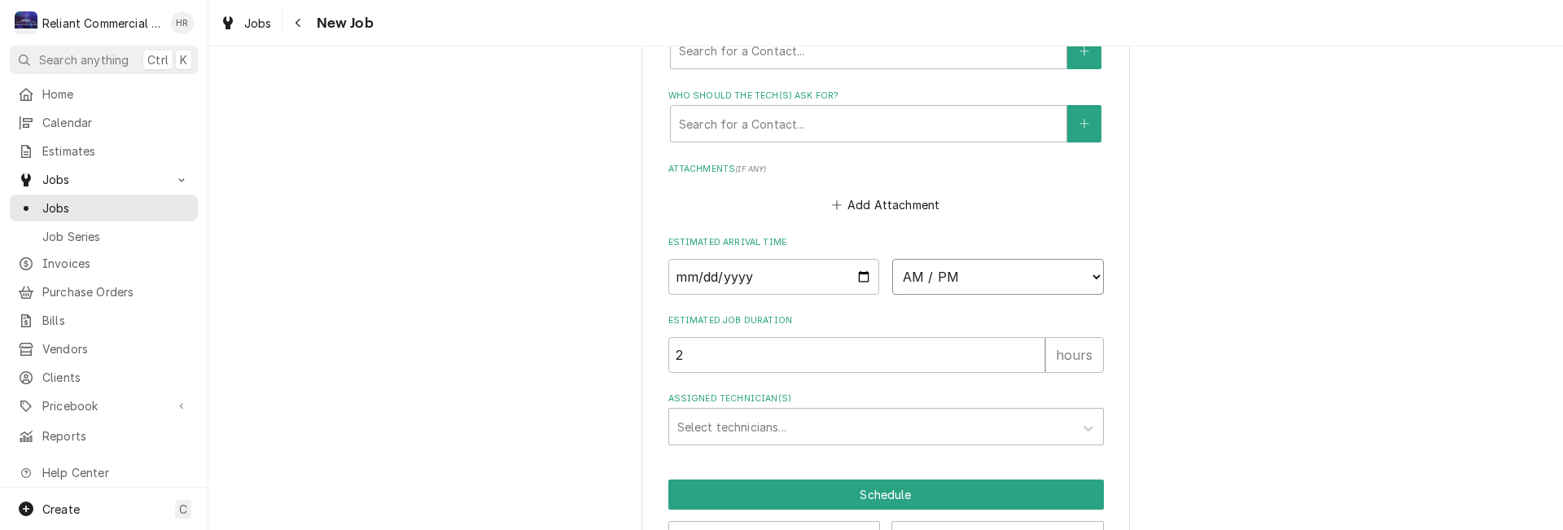
select select "10:30:00"
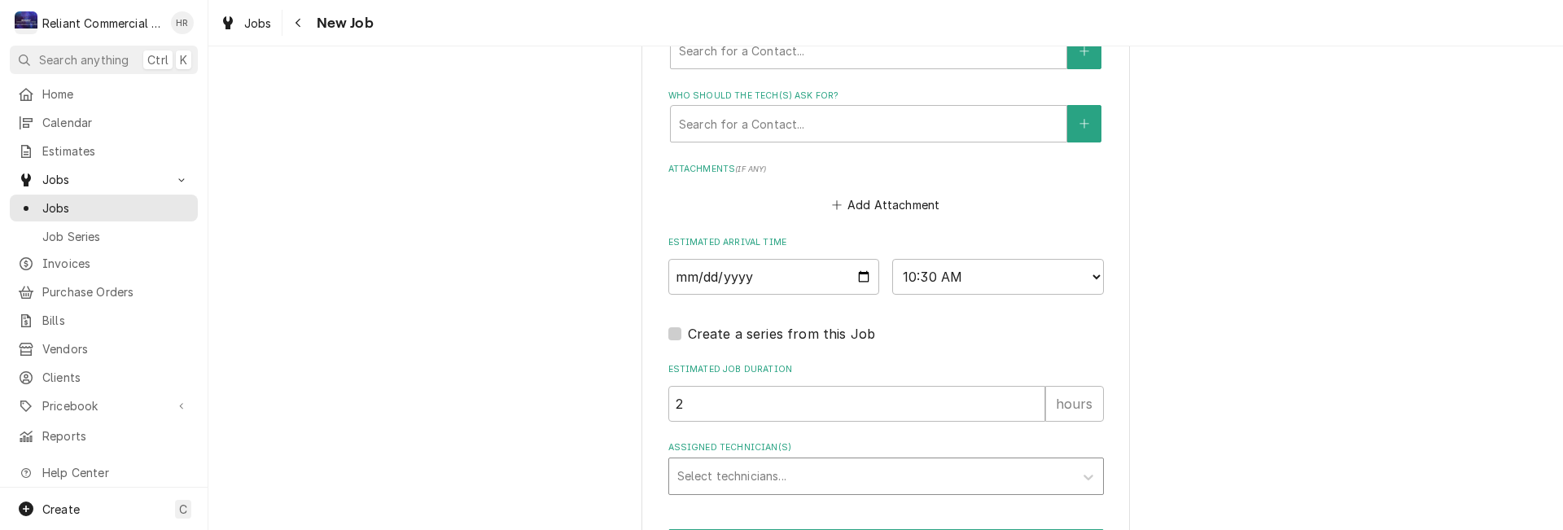
click at [853, 481] on div "Assigned Technician(s)" at bounding box center [871, 476] width 388 height 29
click at [739, 524] on div "[PERSON_NAME]" at bounding box center [886, 536] width 434 height 25
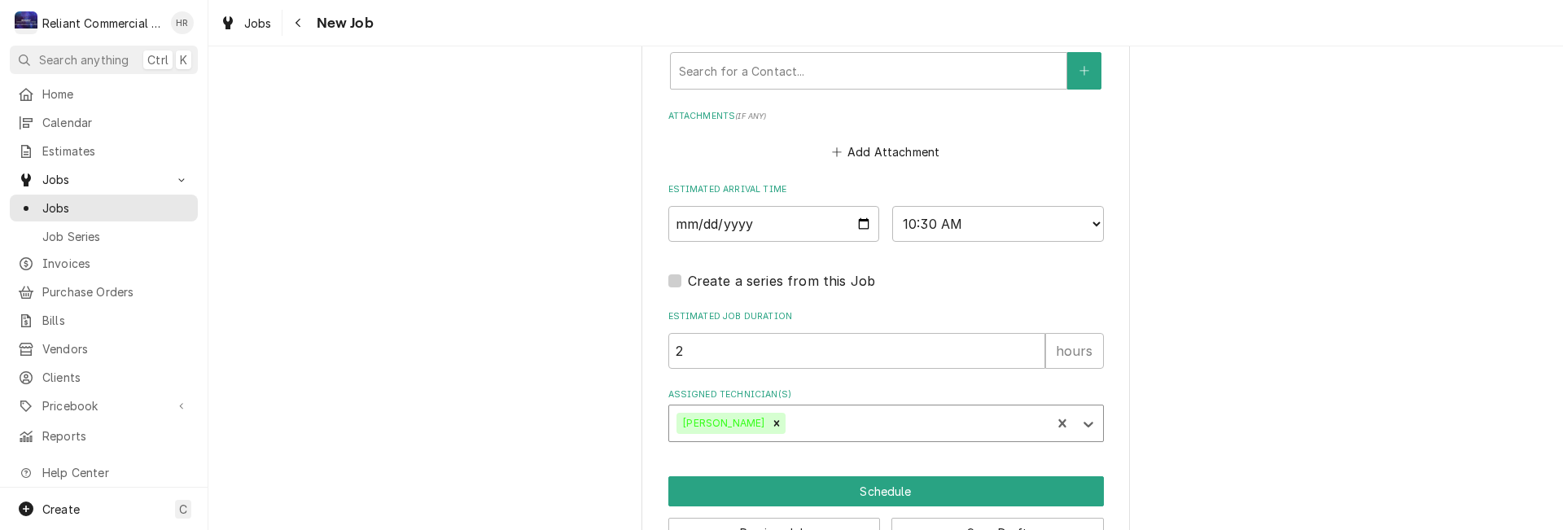
scroll to position [1409, 0]
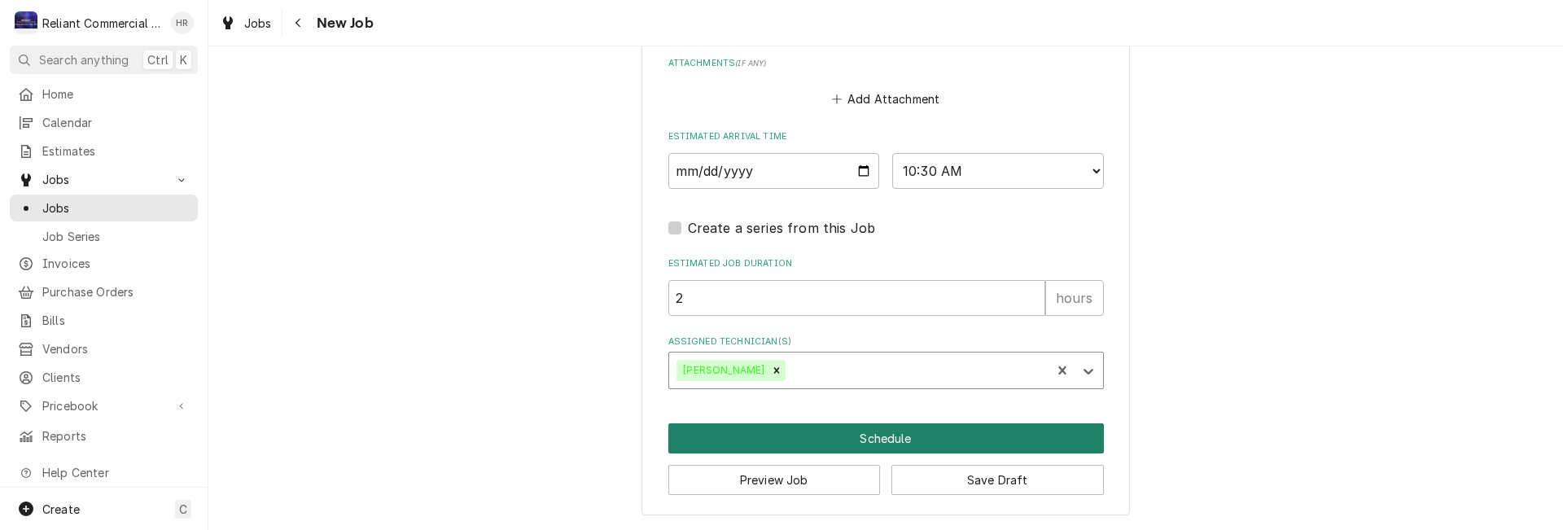
click at [906, 440] on button "Schedule" at bounding box center [887, 438] width 436 height 30
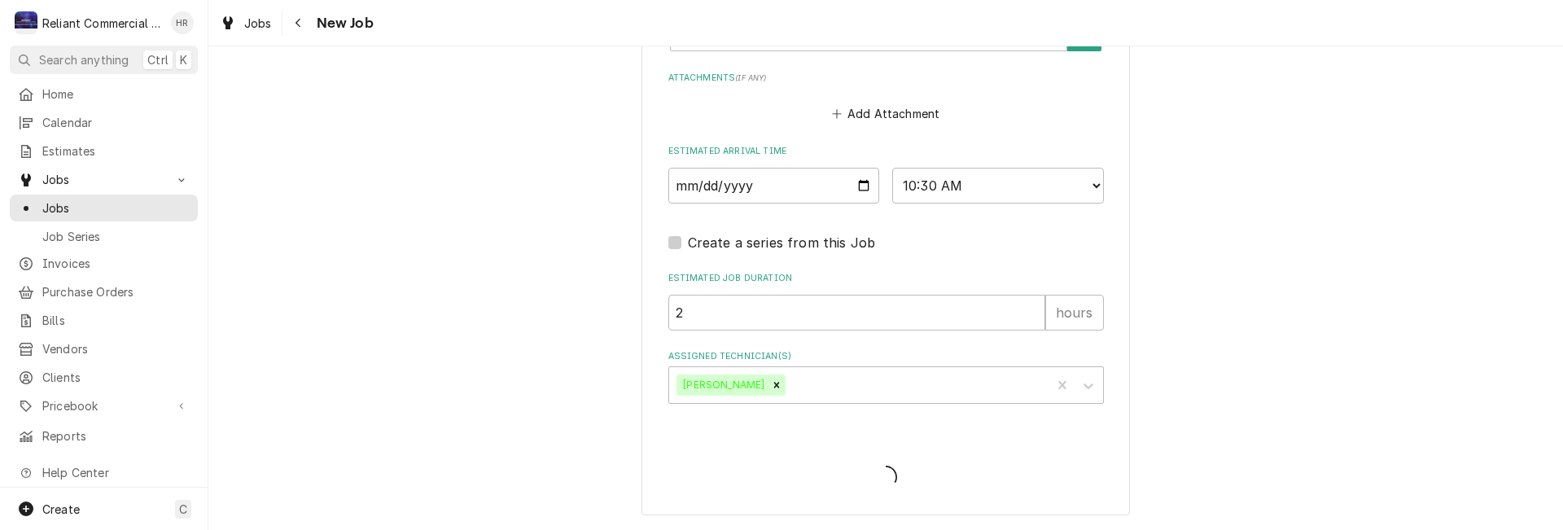
scroll to position [1394, 0]
type textarea "x"
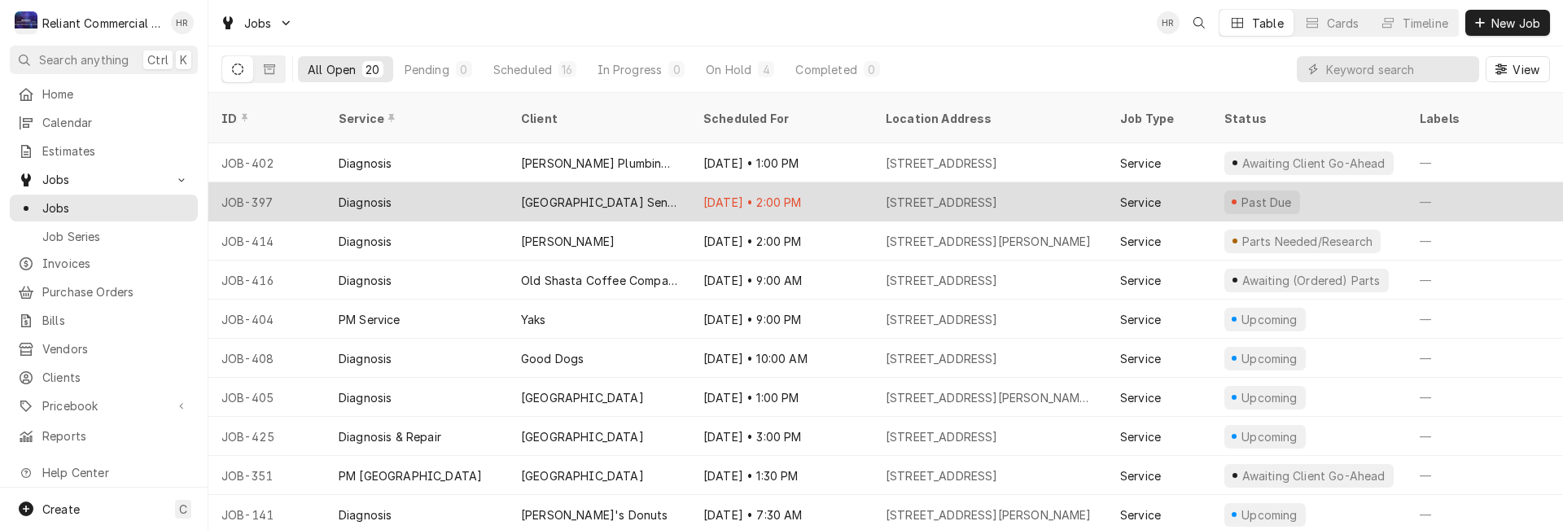
click at [368, 194] on div "Diagnosis" at bounding box center [365, 202] width 53 height 17
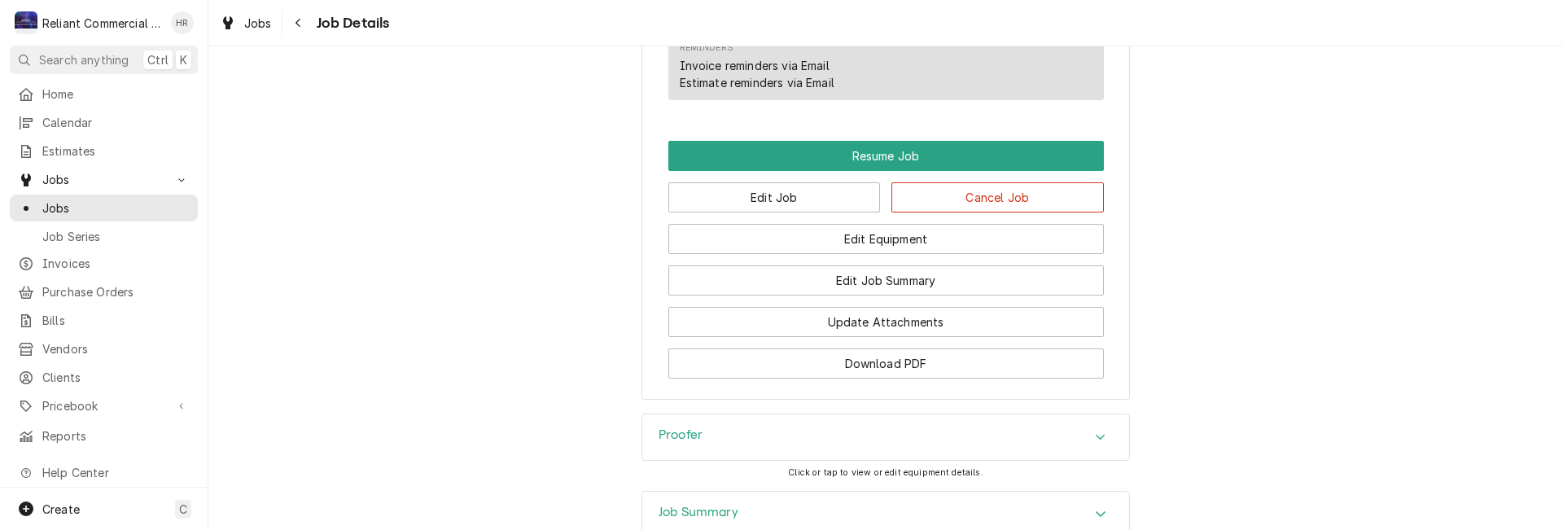
scroll to position [1059, 0]
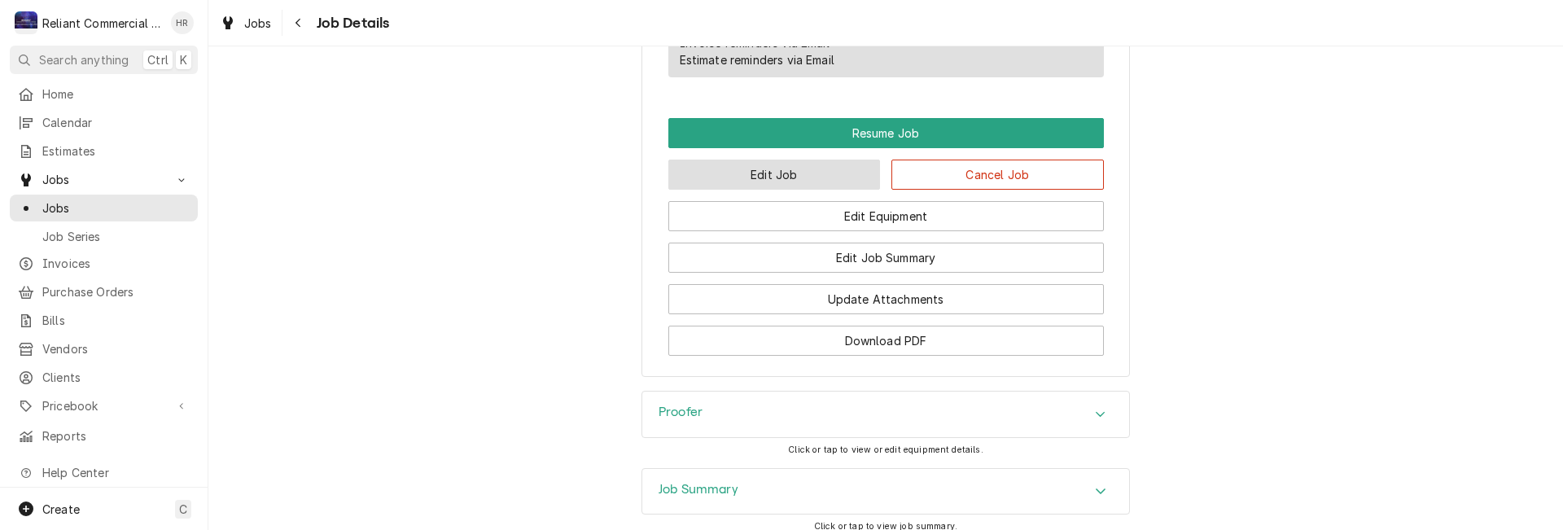
click at [774, 188] on button "Edit Job" at bounding box center [775, 175] width 213 height 30
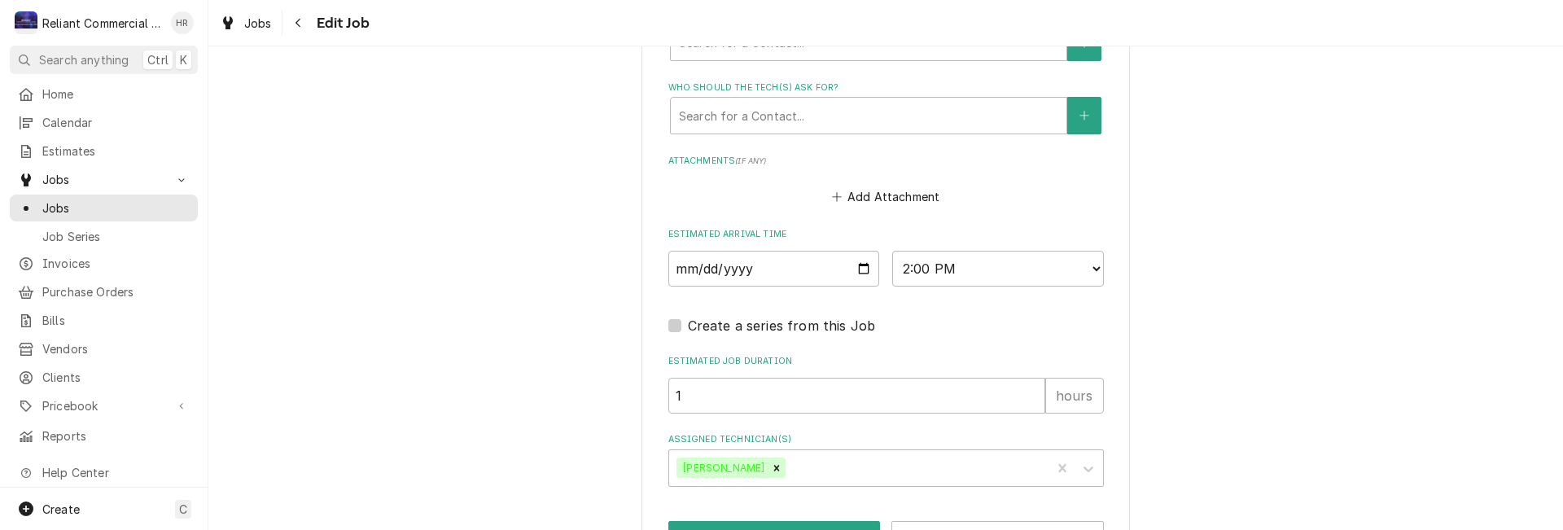
scroll to position [1221, 0]
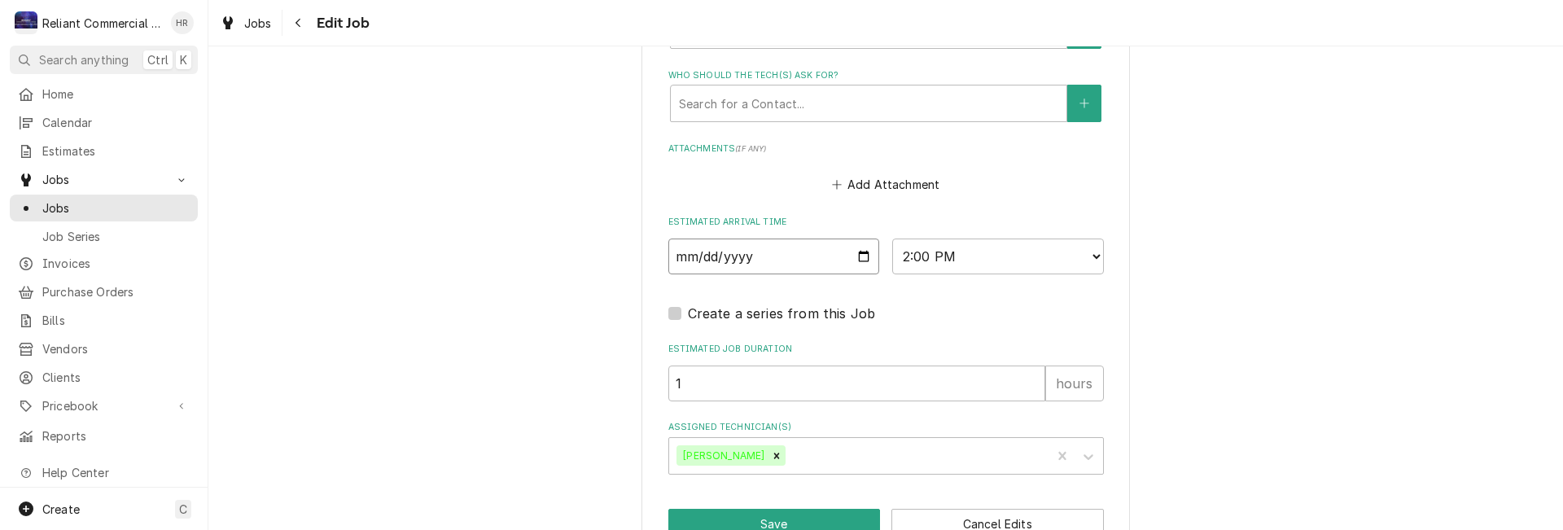
click at [859, 252] on input "2025-08-25" at bounding box center [775, 257] width 212 height 36
type textarea "x"
type input "2025-09-25"
type textarea "x"
type input "2025-09-23"
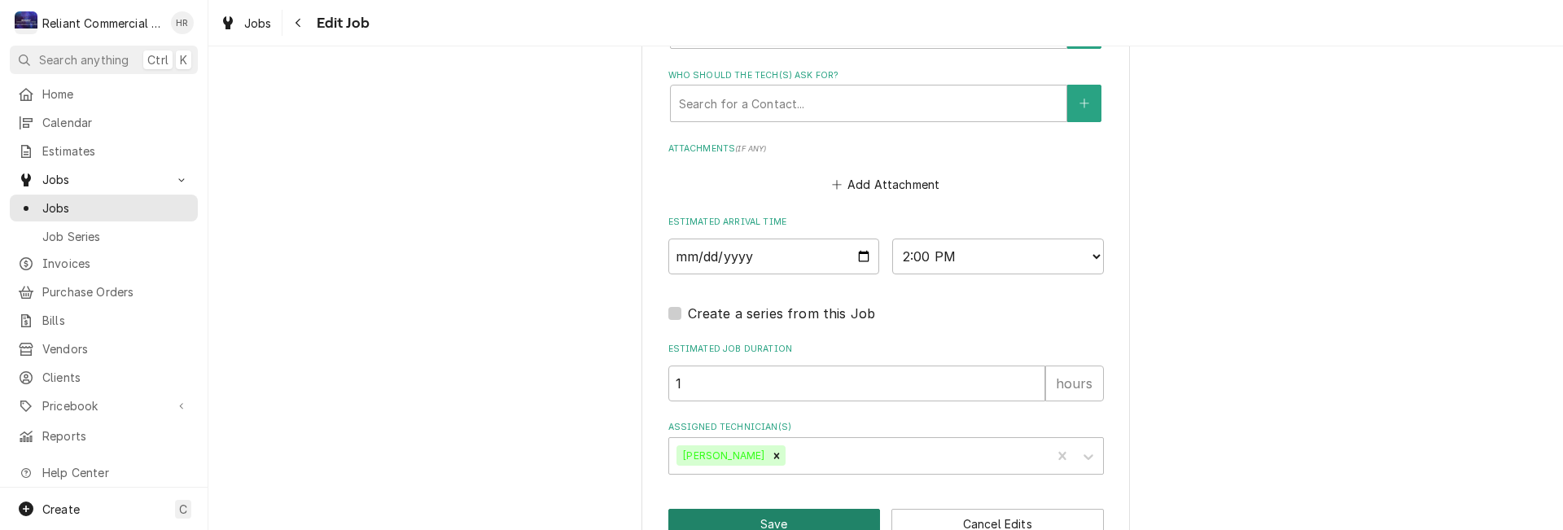
click at [822, 515] on button "Save" at bounding box center [775, 524] width 213 height 30
type textarea "x"
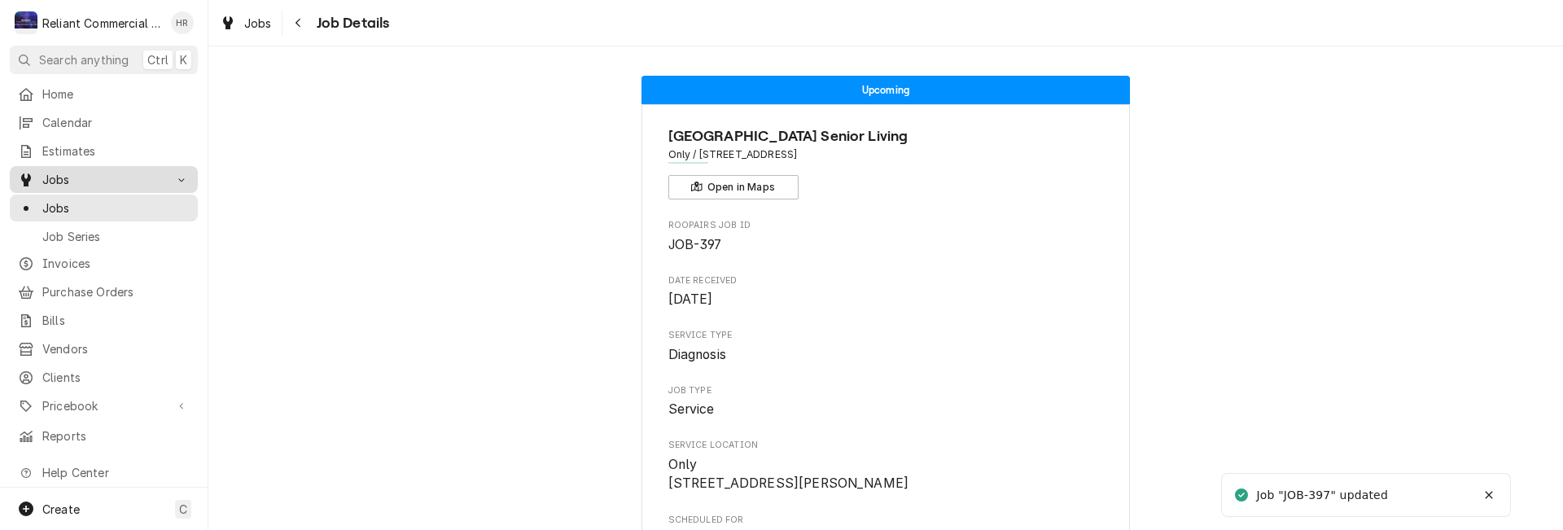
click at [47, 173] on span "Jobs" at bounding box center [103, 179] width 123 height 17
click at [60, 200] on span "Jobs" at bounding box center [115, 208] width 147 height 17
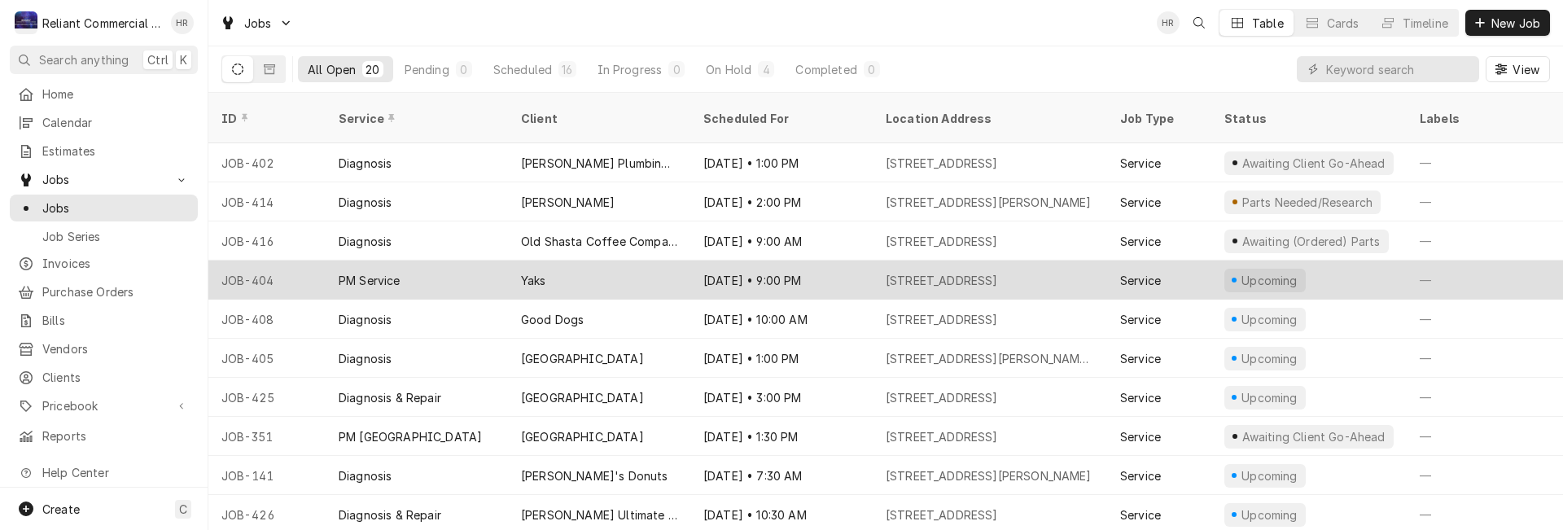
click at [610, 261] on div "Yaks" at bounding box center [599, 280] width 182 height 39
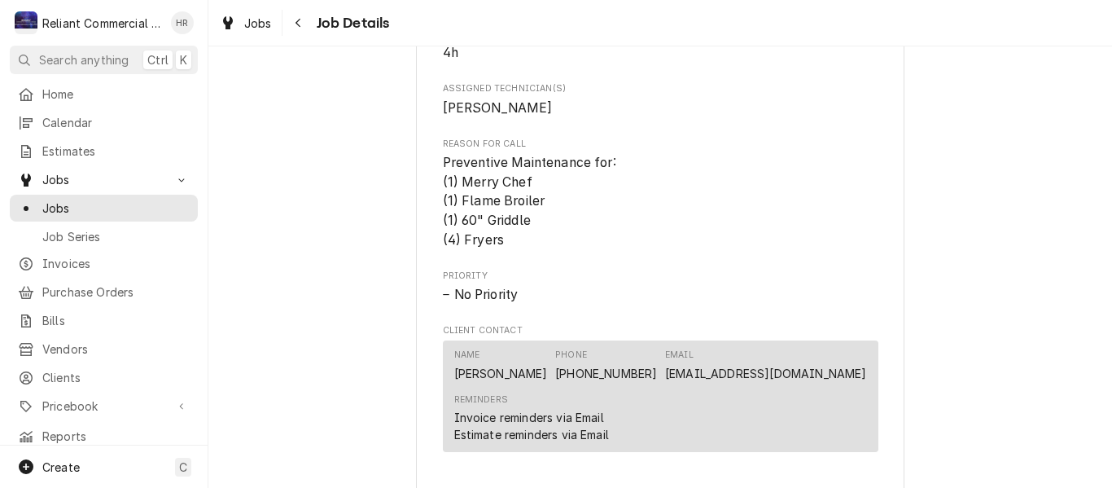
scroll to position [701, 0]
